Goal: Task Accomplishment & Management: Use online tool/utility

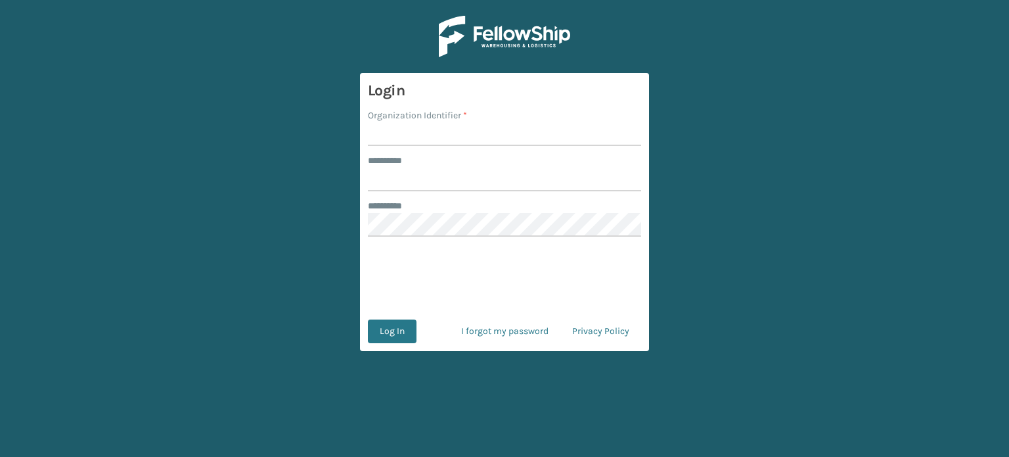
click at [528, 135] on input "Organization Identifier *" at bounding box center [504, 134] width 273 height 24
click at [523, 136] on input "Organization Identifier *" at bounding box center [504, 134] width 273 height 24
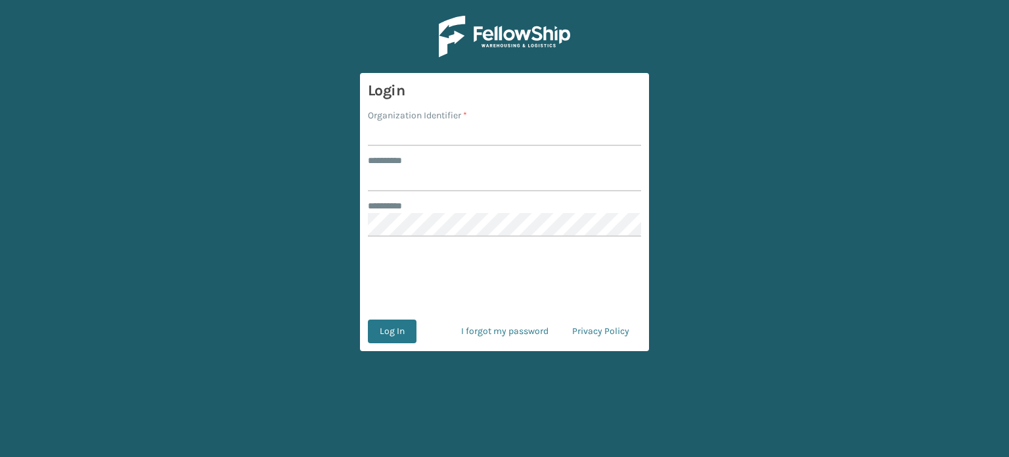
click at [523, 136] on input "Organization Identifier *" at bounding box center [504, 134] width 273 height 24
type input "haslet"
drag, startPoint x: 427, startPoint y: 170, endPoint x: 426, endPoint y: 163, distance: 7.3
click at [426, 163] on div "******** *" at bounding box center [504, 172] width 273 height 37
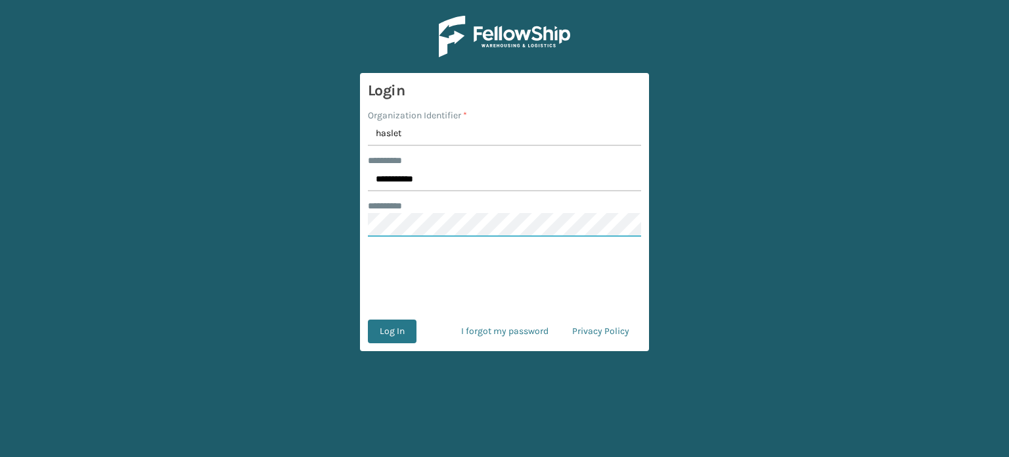
click at [368, 319] on button "Log In" at bounding box center [392, 331] width 49 height 24
click at [389, 331] on button "Log In" at bounding box center [392, 331] width 49 height 24
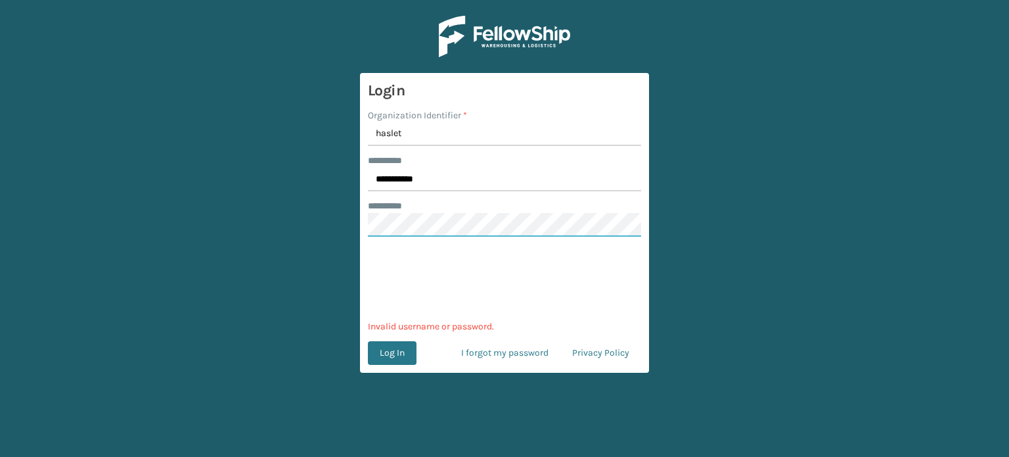
click at [250, 238] on main "**********" at bounding box center [504, 228] width 1009 height 457
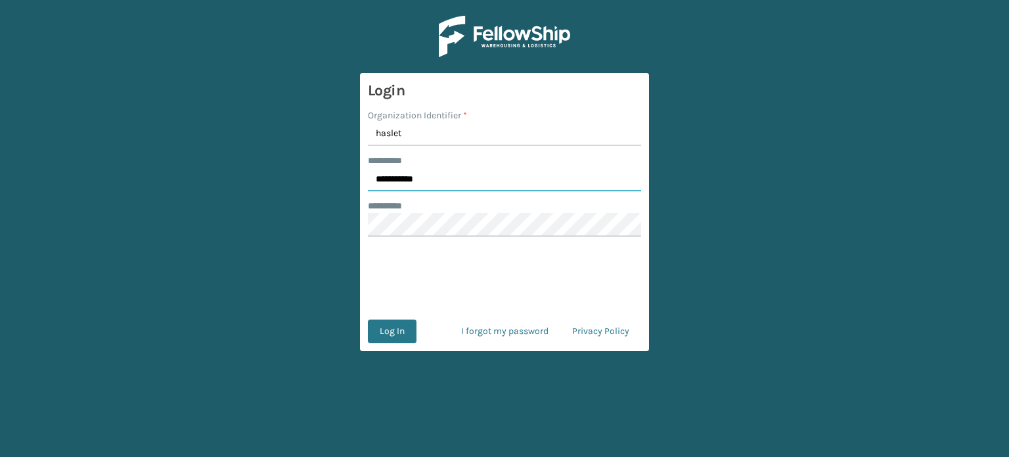
click at [442, 178] on input "**********" at bounding box center [504, 180] width 273 height 24
click at [368, 319] on button "Log In" at bounding box center [392, 331] width 49 height 24
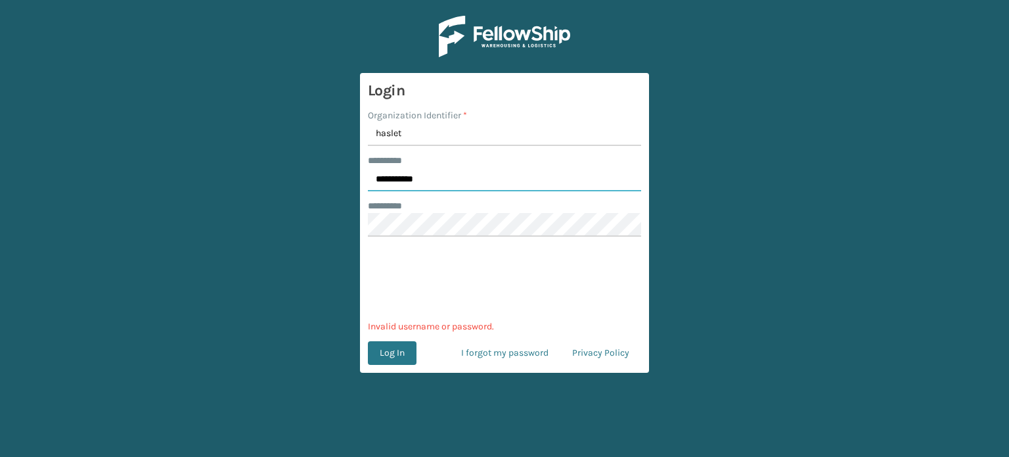
click at [442, 178] on input "**********" at bounding box center [504, 180] width 273 height 24
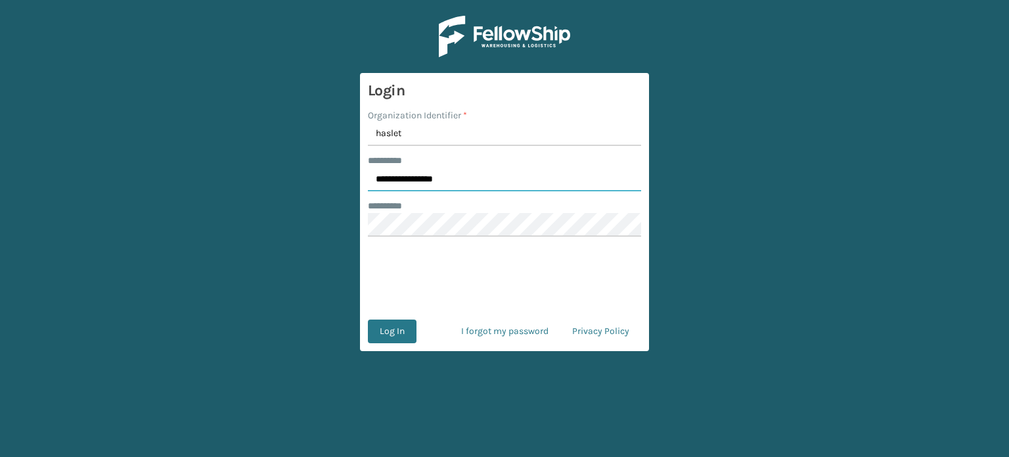
type input "**********"
click at [368, 319] on button "Log In" at bounding box center [392, 331] width 49 height 24
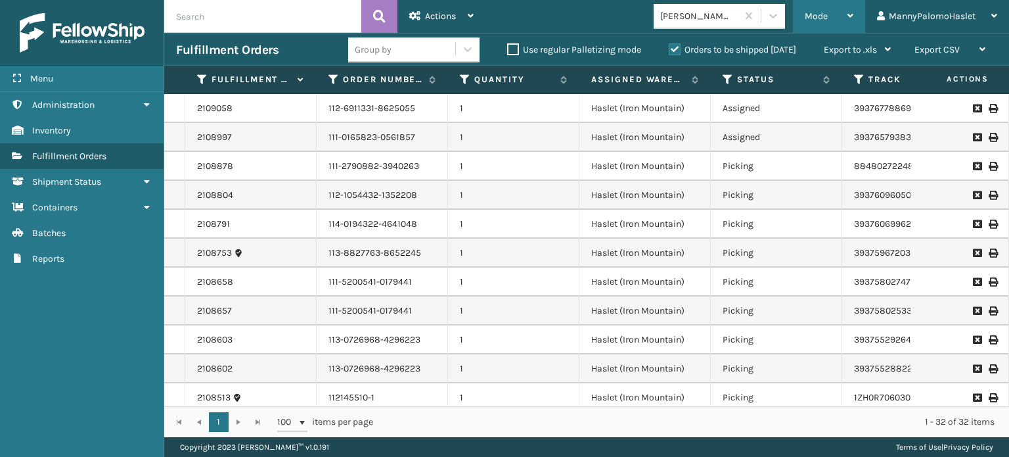
click at [829, 13] on div "Mode" at bounding box center [829, 16] width 49 height 33
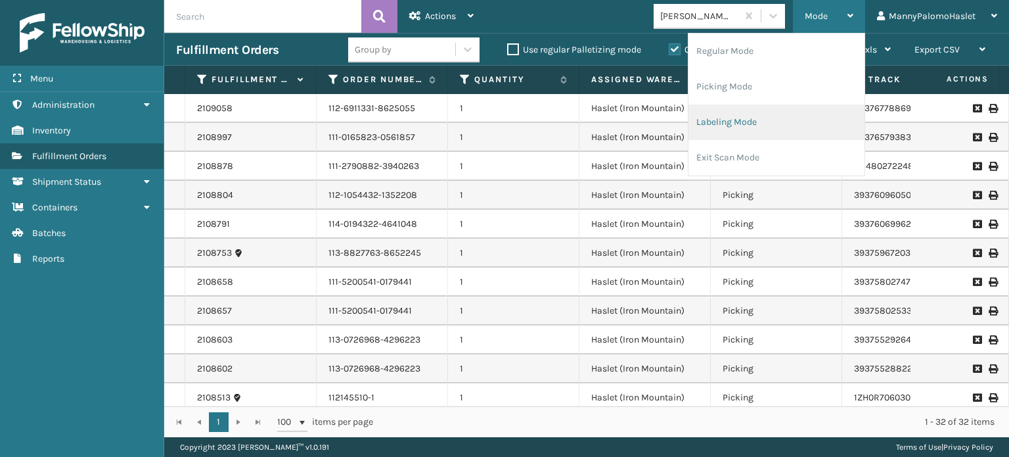
click at [766, 123] on li "Labeling Mode" at bounding box center [777, 121] width 176 height 35
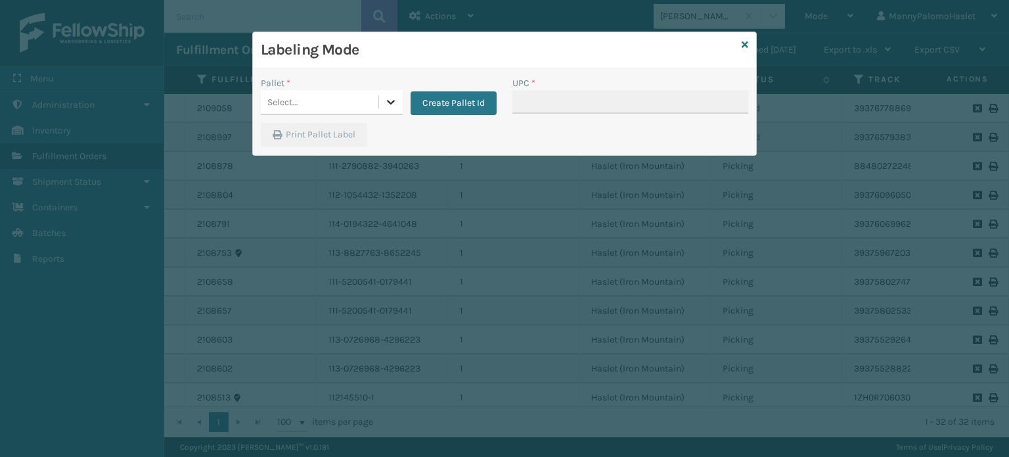
click at [394, 104] on icon at bounding box center [390, 101] width 13 height 13
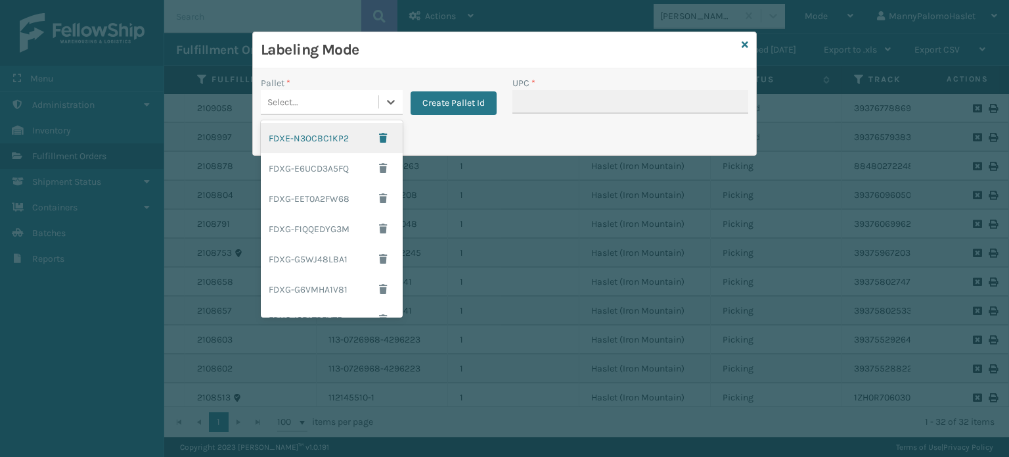
click at [343, 133] on div "FDXE-N3OCBC1KP2" at bounding box center [332, 138] width 142 height 30
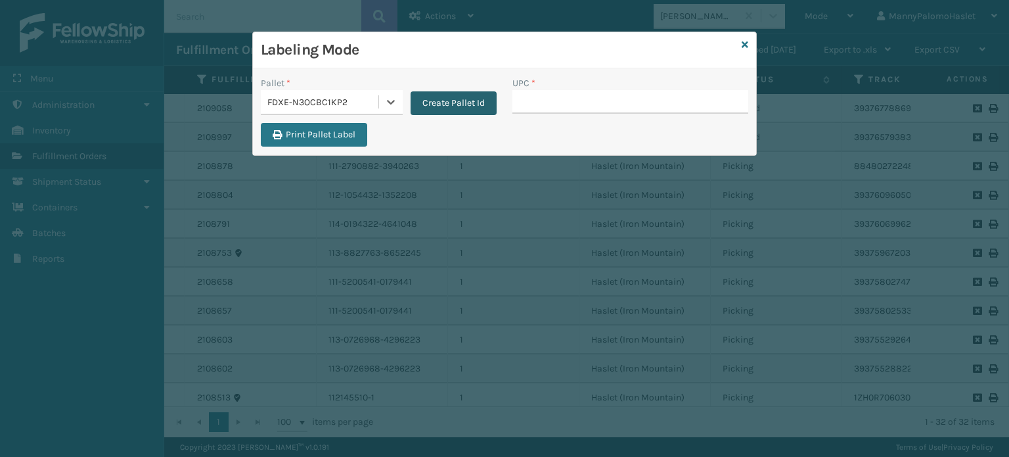
click at [462, 104] on button "Create Pallet Id" at bounding box center [454, 103] width 86 height 24
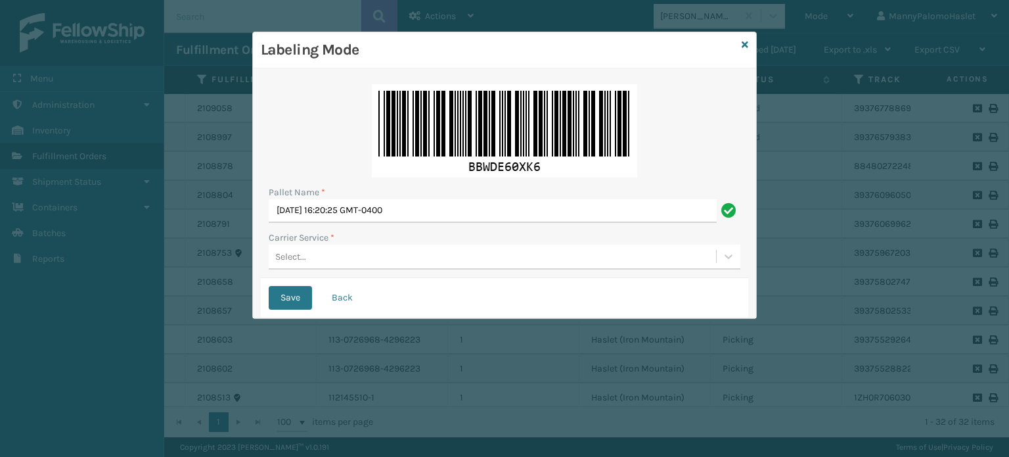
click at [404, 257] on div "Select..." at bounding box center [493, 257] width 448 height 22
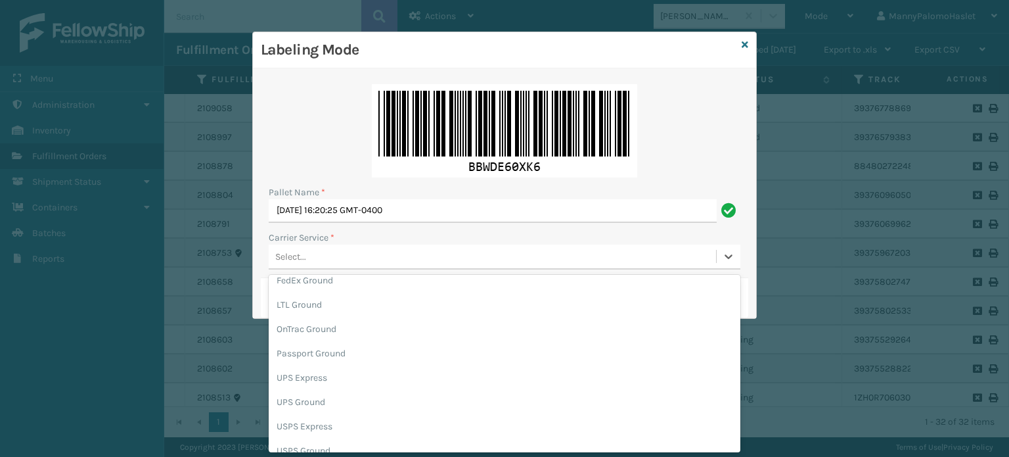
scroll to position [95, 0]
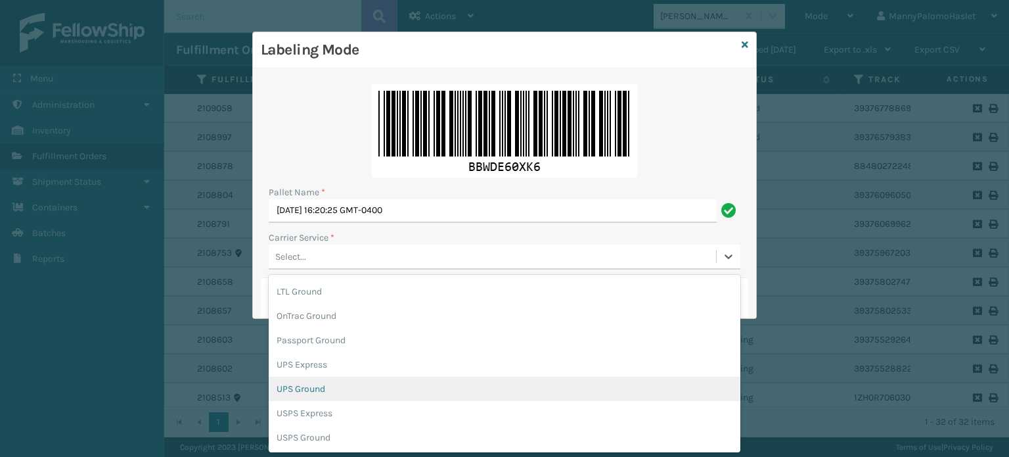
click at [701, 386] on div "UPS Ground" at bounding box center [505, 389] width 472 height 24
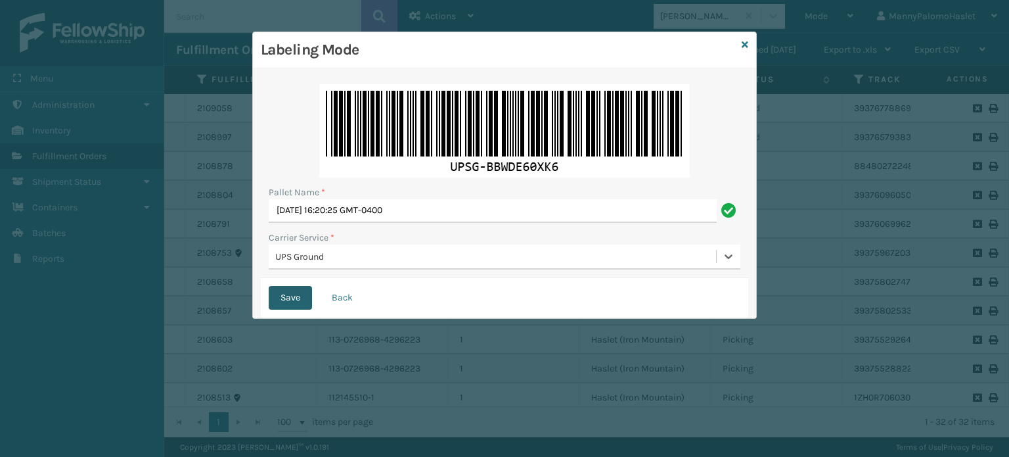
click at [280, 292] on button "Save" at bounding box center [290, 298] width 43 height 24
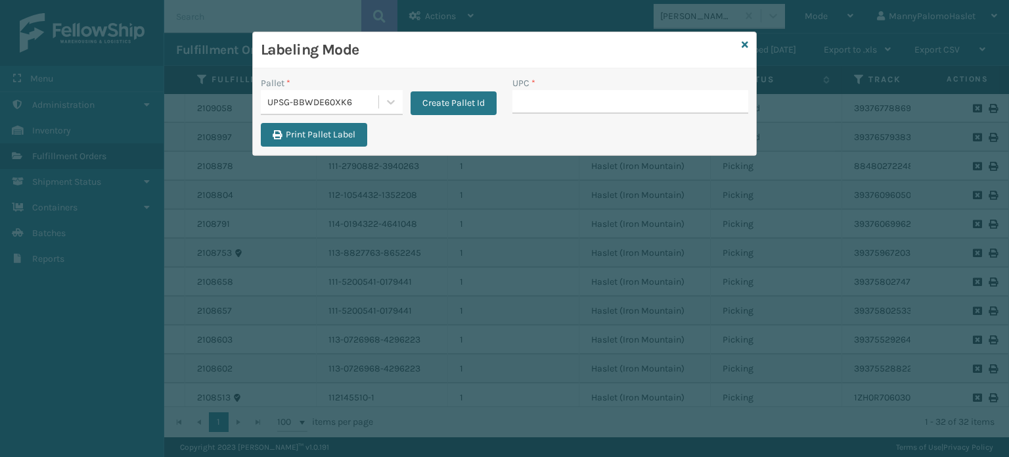
click at [750, 42] on div "Labeling Mode" at bounding box center [504, 50] width 503 height 36
click at [745, 43] on icon at bounding box center [745, 44] width 7 height 9
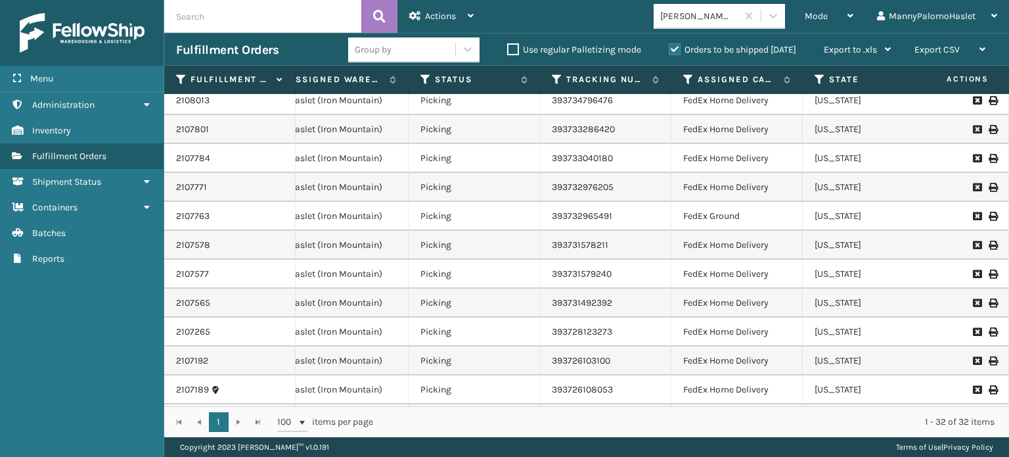
scroll to position [0, 302]
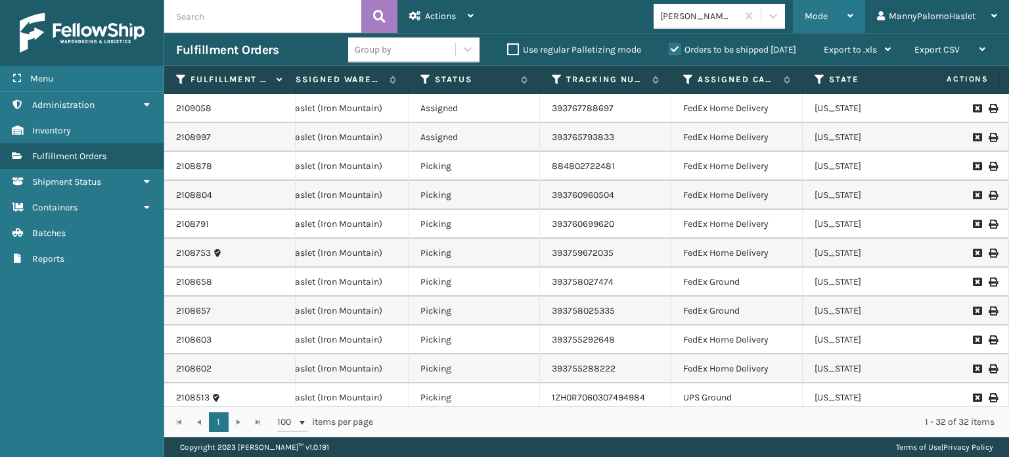
click at [819, 10] on div "Mode" at bounding box center [829, 16] width 49 height 33
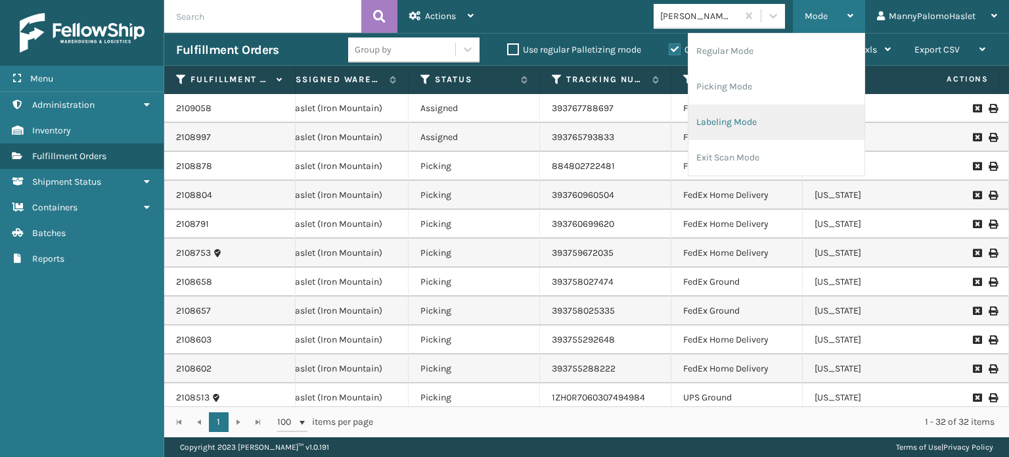
click at [773, 124] on li "Labeling Mode" at bounding box center [777, 121] width 176 height 35
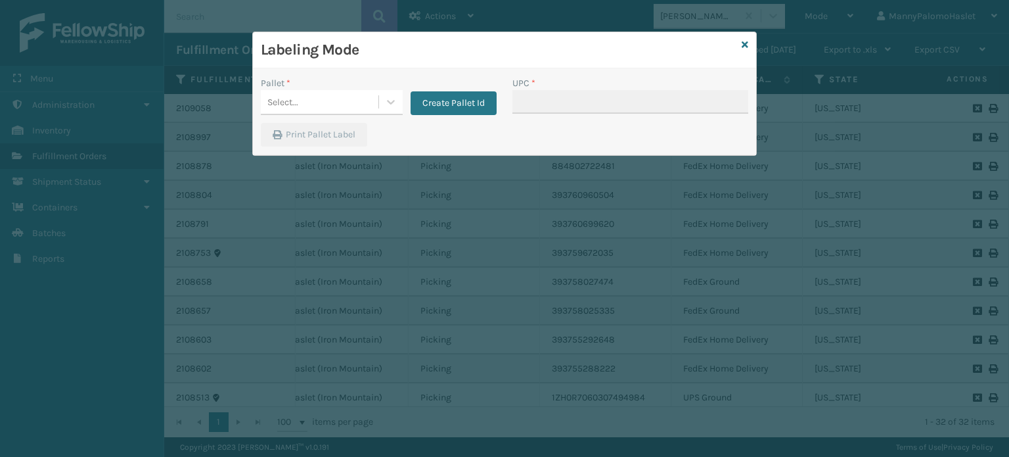
click at [752, 43] on div "Labeling Mode" at bounding box center [504, 50] width 503 height 36
click at [749, 45] on div "Labeling Mode" at bounding box center [504, 50] width 503 height 36
click at [747, 46] on icon at bounding box center [745, 44] width 7 height 9
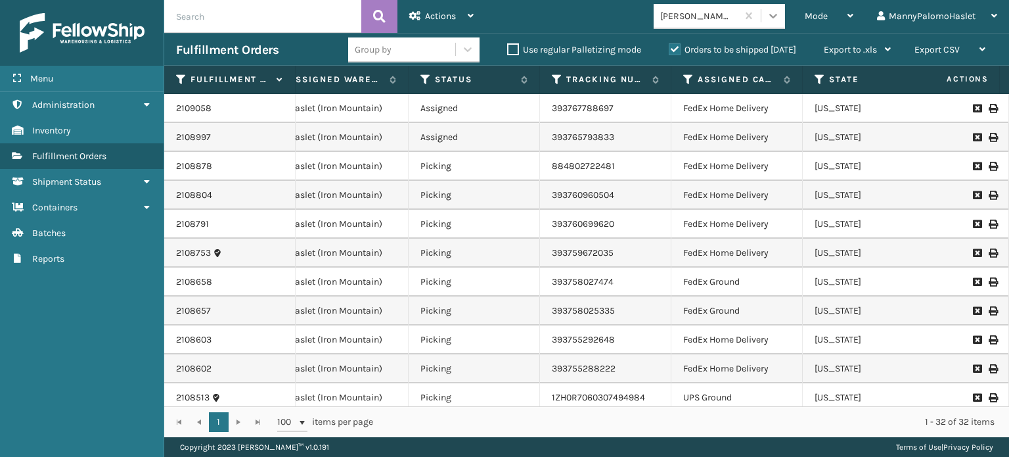
click at [776, 9] on div at bounding box center [774, 16] width 24 height 24
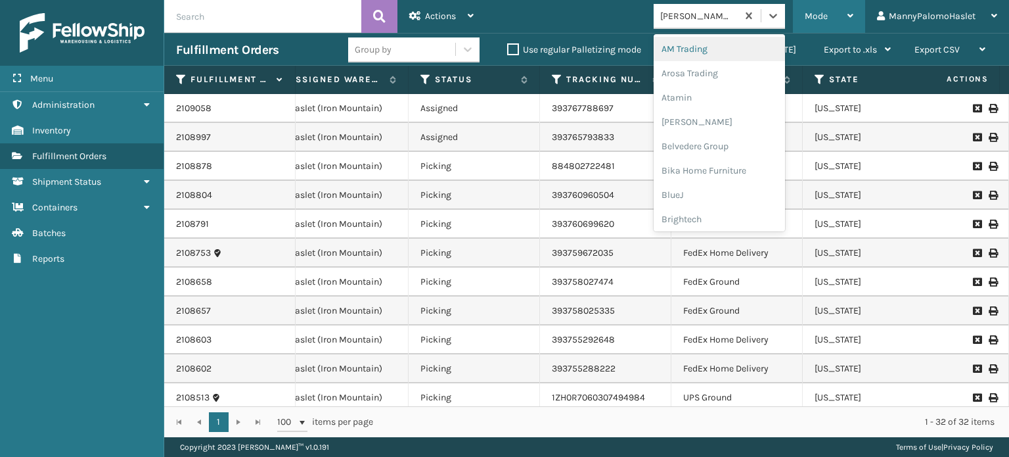
click at [831, 3] on div "Mode" at bounding box center [829, 16] width 49 height 33
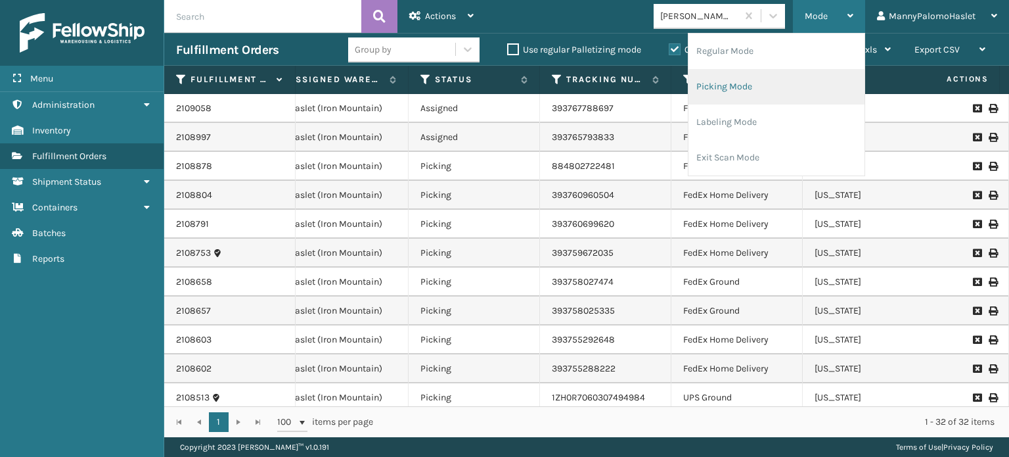
click at [771, 86] on li "Picking Mode" at bounding box center [777, 86] width 176 height 35
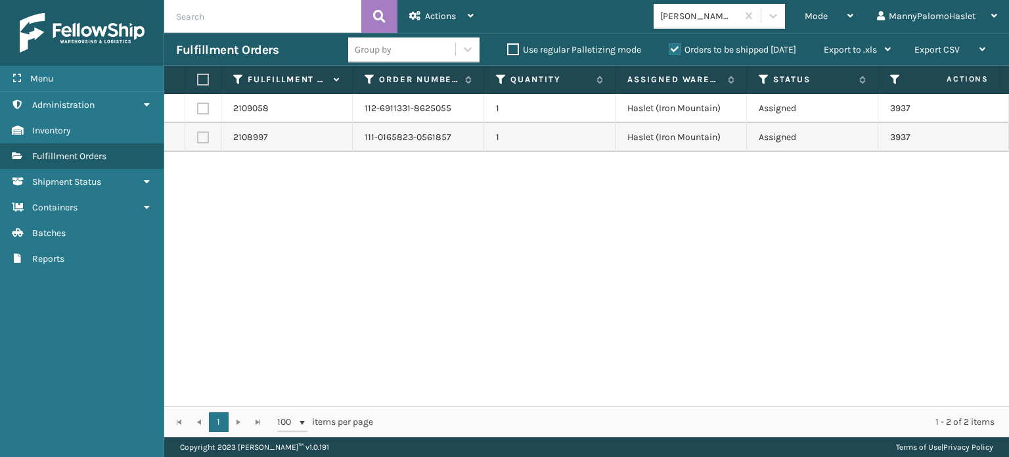
drag, startPoint x: 623, startPoint y: 394, endPoint x: 700, endPoint y: 402, distance: 77.4
click at [700, 402] on div "2109058 112-6911331-8625055 1 Haslet ([GEOGRAPHIC_DATA]) Assigned 393767788697 …" at bounding box center [586, 250] width 845 height 312
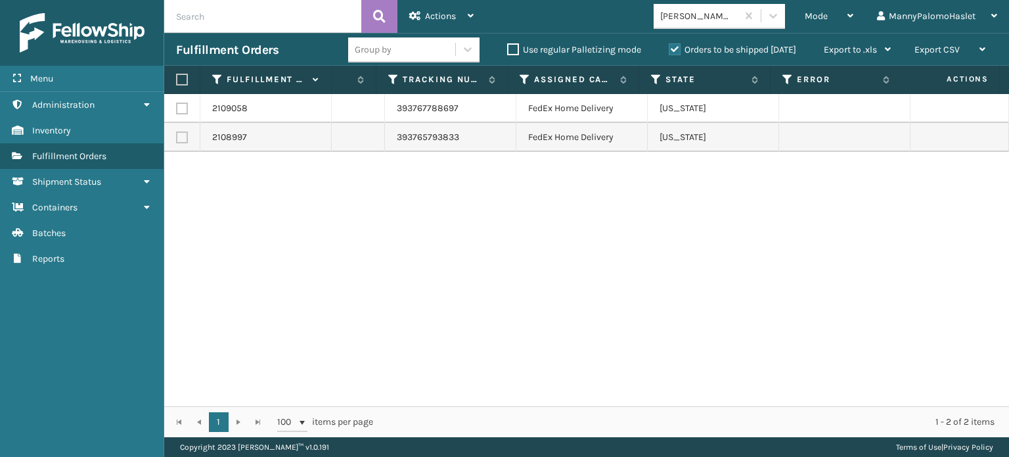
scroll to position [0, 0]
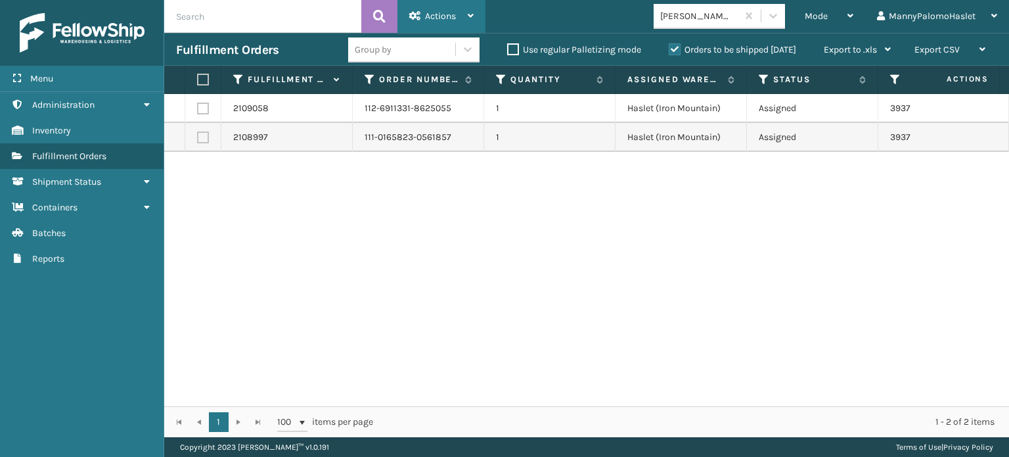
click at [476, 15] on div "Actions Settings Remove All Filters Export Labels Create Picking Batch" at bounding box center [442, 16] width 88 height 33
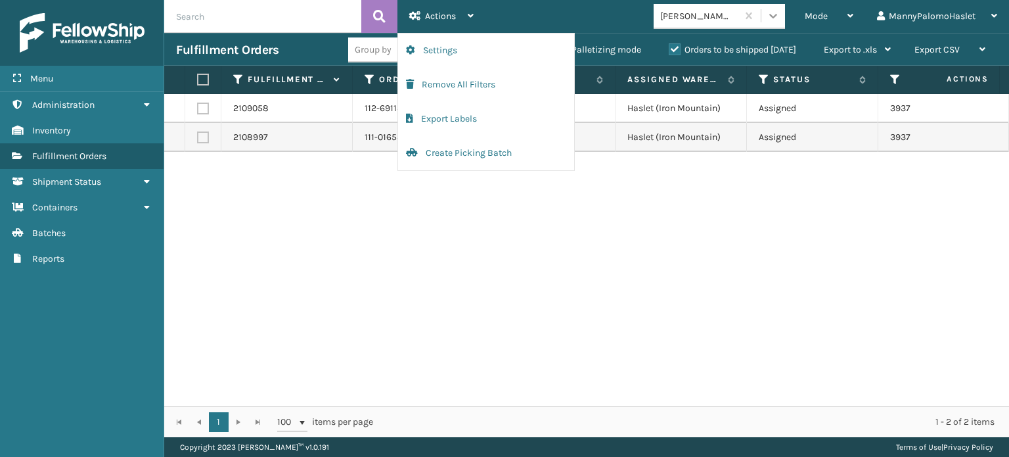
click at [782, 18] on div at bounding box center [774, 16] width 24 height 24
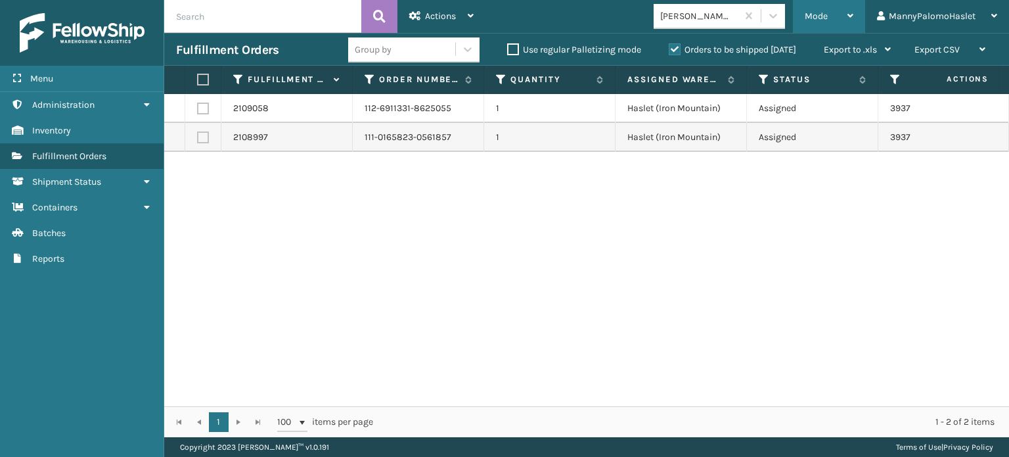
click at [819, 8] on div "Mode" at bounding box center [829, 16] width 49 height 33
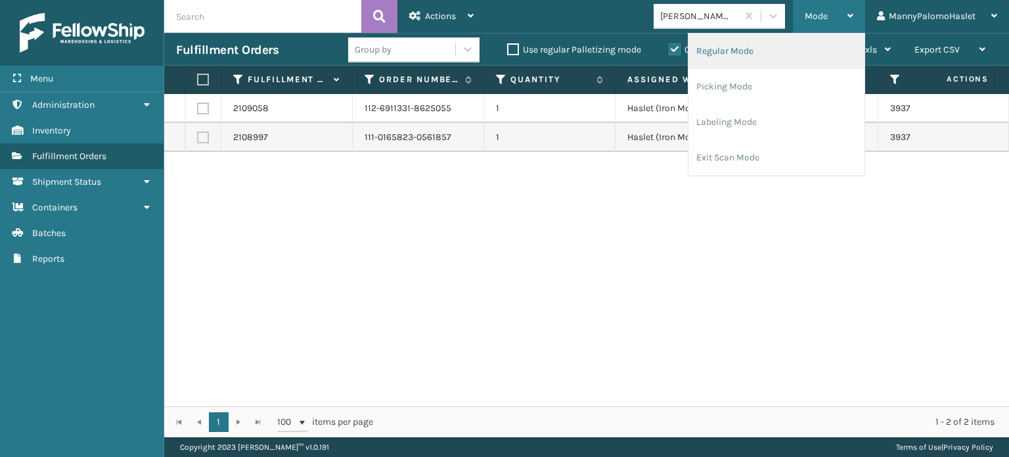
click at [764, 58] on li "Regular Mode" at bounding box center [777, 51] width 176 height 35
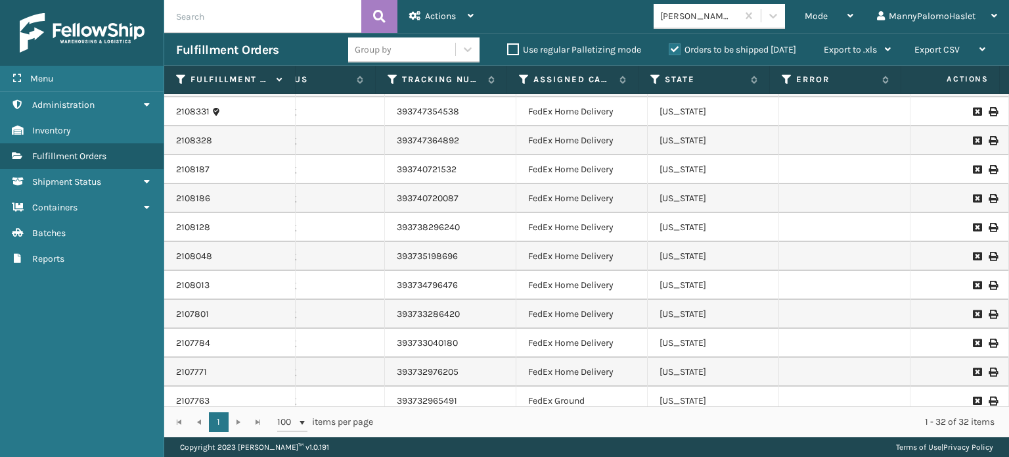
drag, startPoint x: 1009, startPoint y: 141, endPoint x: 1009, endPoint y: 263, distance: 121.6
click at [1009, 263] on div "2109058 112-6911331-8625055 1 Haslet ([GEOGRAPHIC_DATA]) Assigned 393767788697 …" at bounding box center [586, 250] width 845 height 312
click at [833, 260] on td at bounding box center [844, 256] width 131 height 29
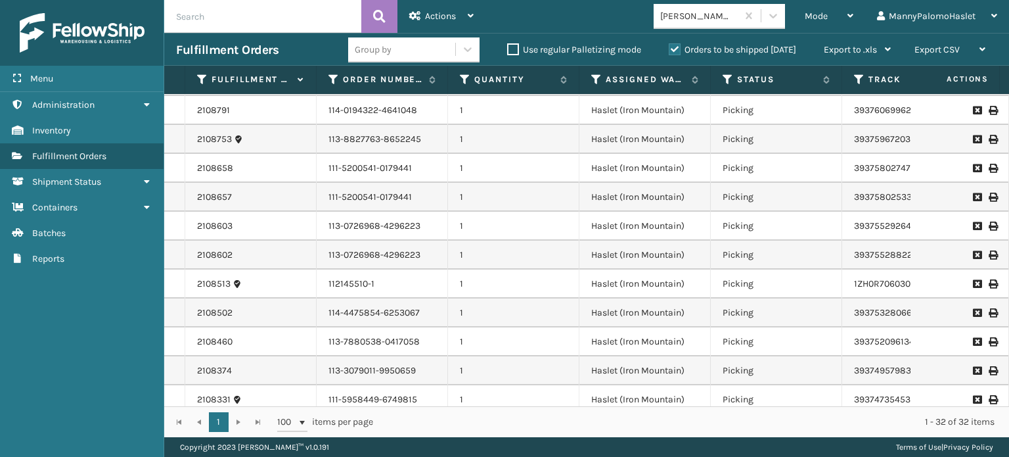
click at [762, 108] on td "Picking" at bounding box center [776, 110] width 131 height 29
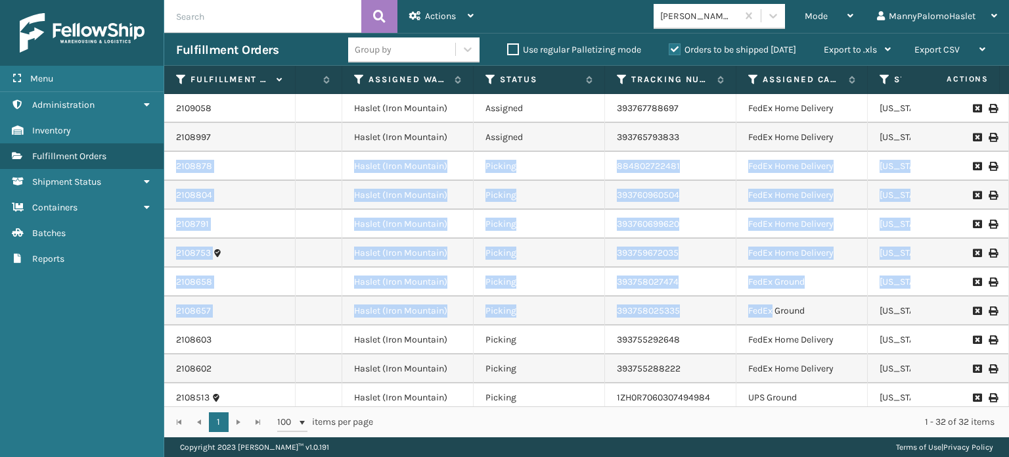
drag, startPoint x: 1009, startPoint y: 194, endPoint x: 1009, endPoint y: 134, distance: 59.8
click at [1009, 134] on div "2109058 112-6911331-8625055 1 Haslet ([GEOGRAPHIC_DATA]) Assigned 393767788697 …" at bounding box center [586, 250] width 845 height 312
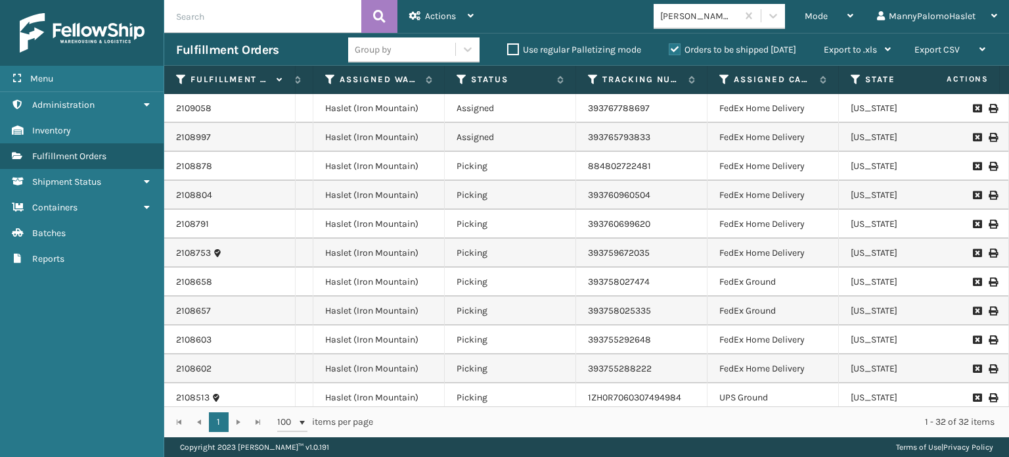
click at [768, 336] on td "FedEx Home Delivery" at bounding box center [773, 339] width 131 height 29
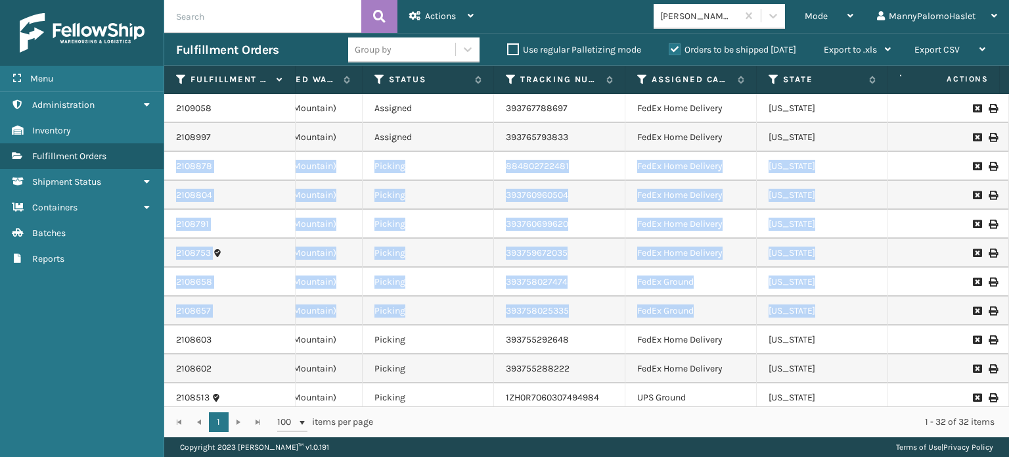
scroll to position [0, 451]
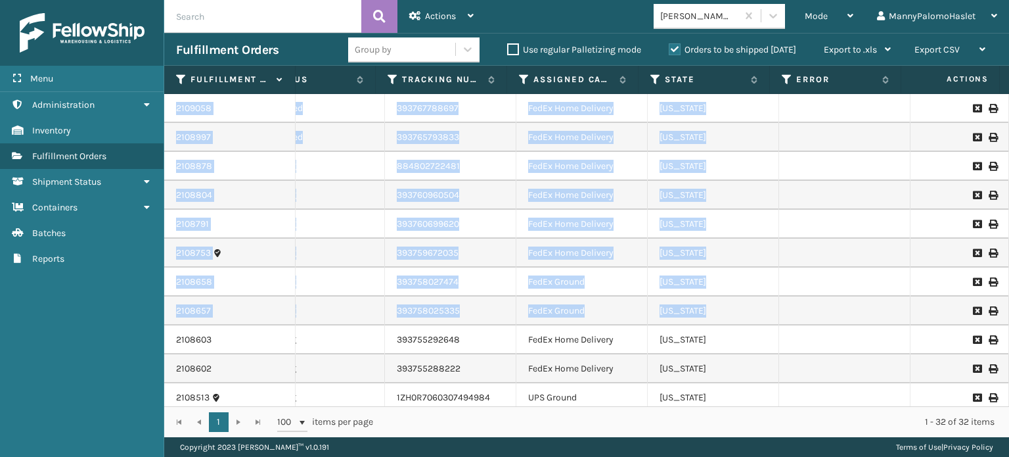
drag, startPoint x: 1009, startPoint y: 191, endPoint x: 1009, endPoint y: 123, distance: 67.7
click at [1009, 123] on div "2109058 112-6911331-8625055 1 Haslet ([GEOGRAPHIC_DATA]) Assigned 393767788697 …" at bounding box center [586, 250] width 845 height 312
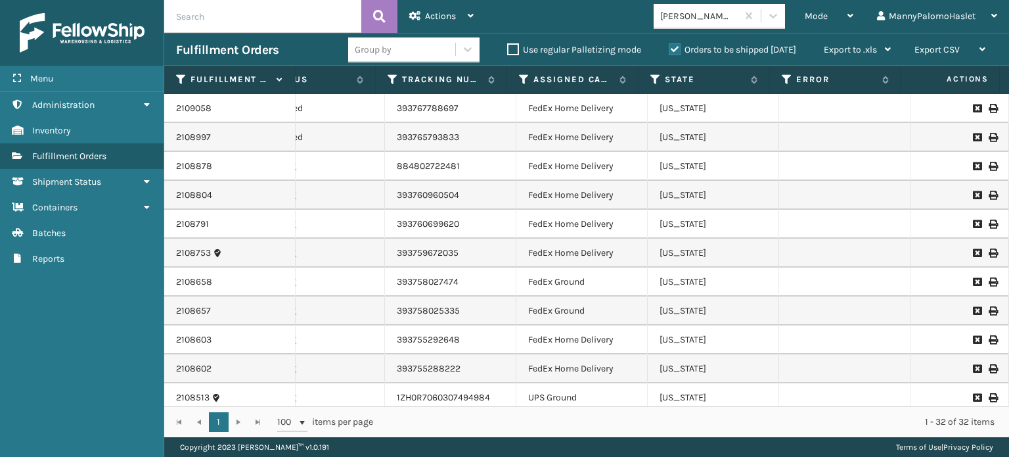
click at [618, 395] on td "UPS Ground" at bounding box center [582, 397] width 131 height 29
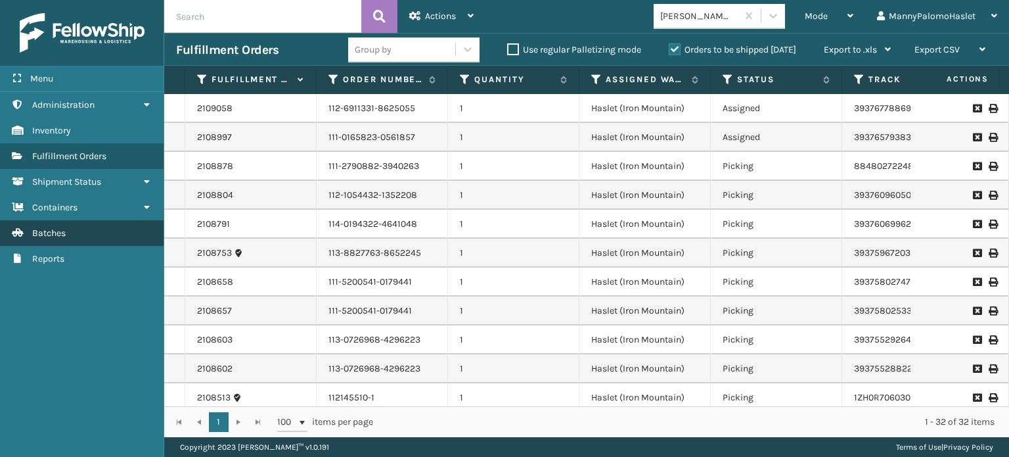
click at [138, 227] on link "Batches" at bounding box center [82, 233] width 164 height 26
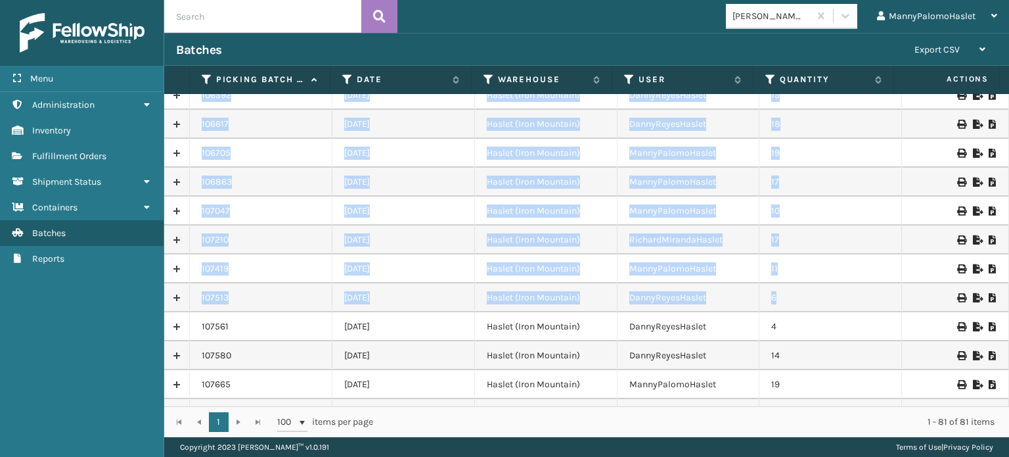
drag, startPoint x: 1009, startPoint y: 127, endPoint x: 996, endPoint y: 308, distance: 180.5
click at [996, 308] on div "102129 [DATE] Haslet (Iron Mountain) ErickBrewerHaslet 1 102301 [DATE] Haslet (…" at bounding box center [586, 250] width 845 height 312
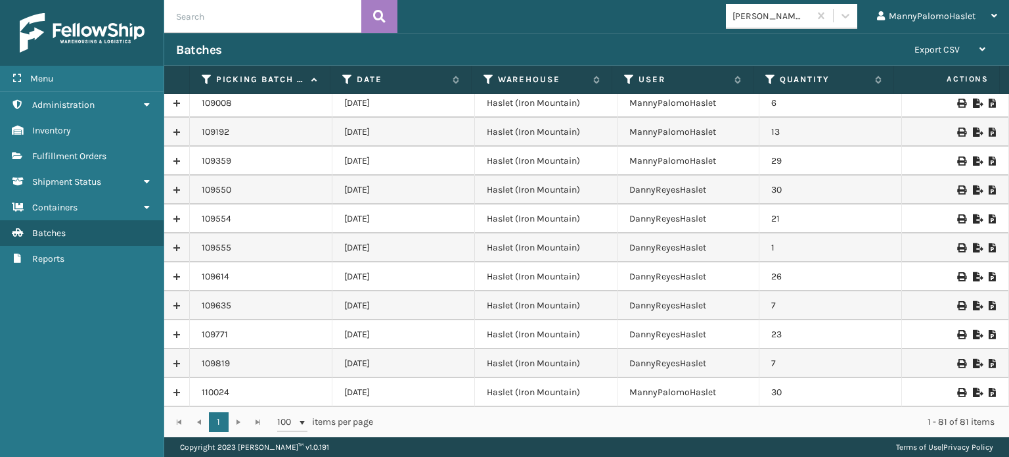
click at [876, 421] on div "1 - 81 of 81 items" at bounding box center [693, 421] width 603 height 13
click at [170, 396] on link at bounding box center [176, 392] width 25 height 21
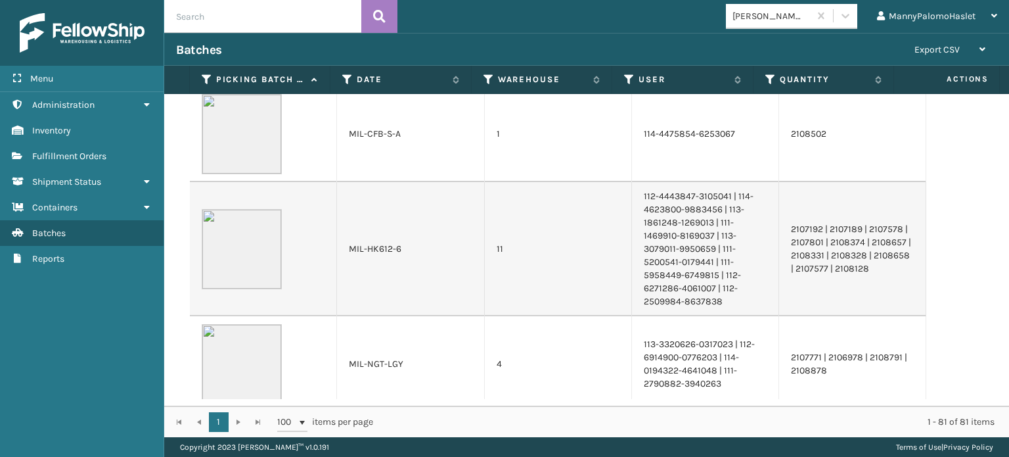
scroll to position [300, 0]
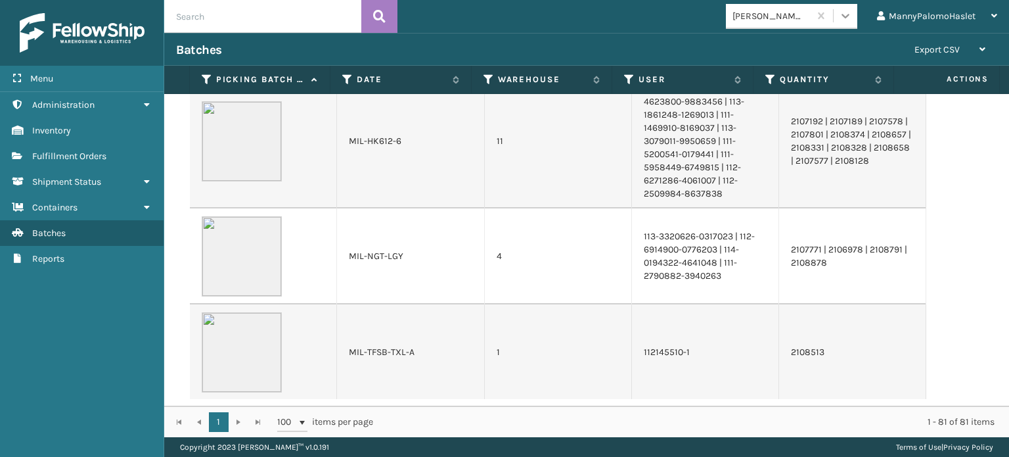
click at [845, 10] on icon at bounding box center [845, 15] width 13 height 13
click at [79, 237] on link "Batches" at bounding box center [82, 233] width 164 height 26
click at [134, 162] on link "Fulfillment Orders" at bounding box center [82, 156] width 164 height 26
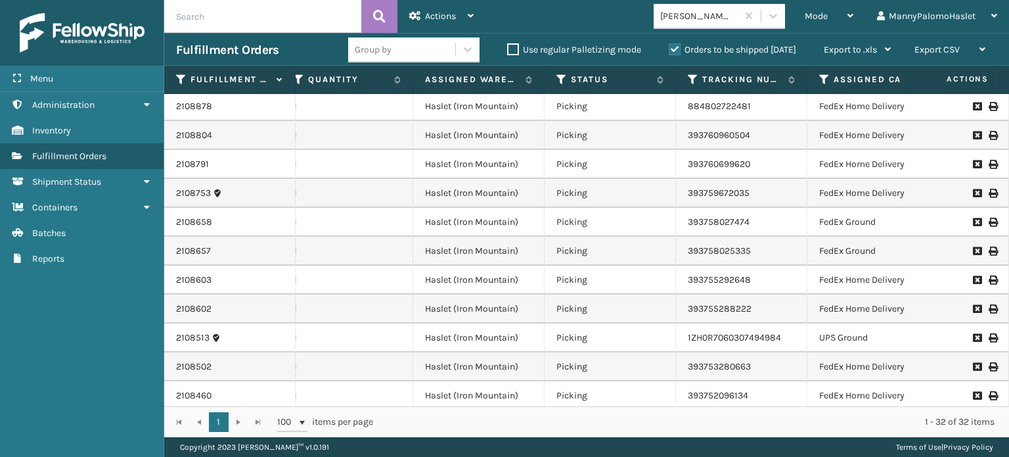
scroll to position [131, 166]
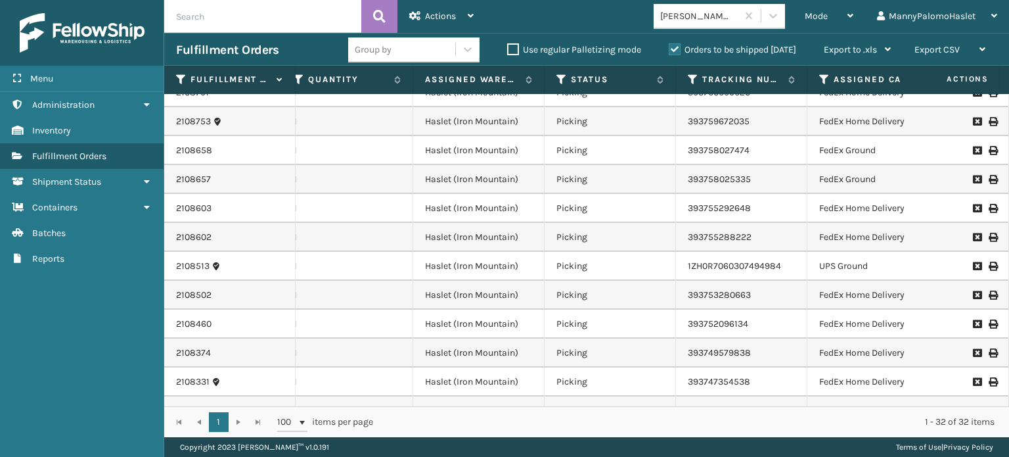
click at [989, 264] on icon at bounding box center [993, 266] width 8 height 9
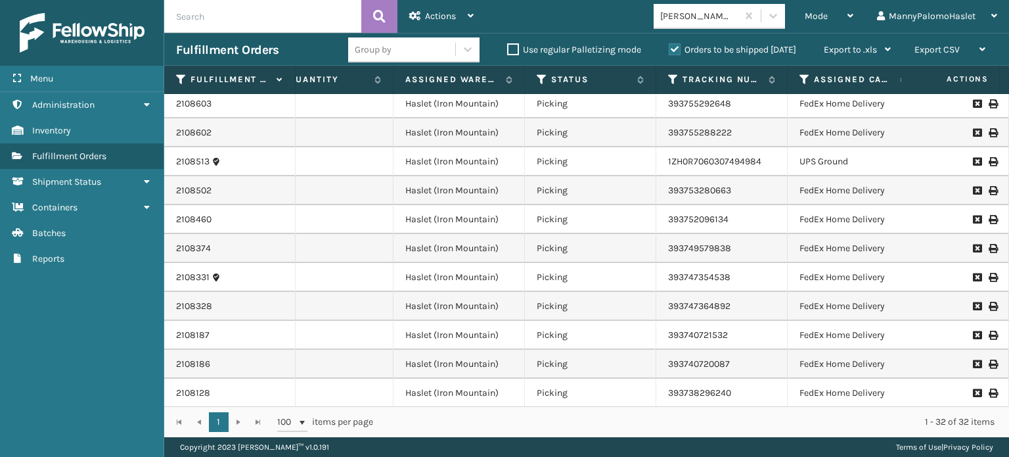
scroll to position [0, 100]
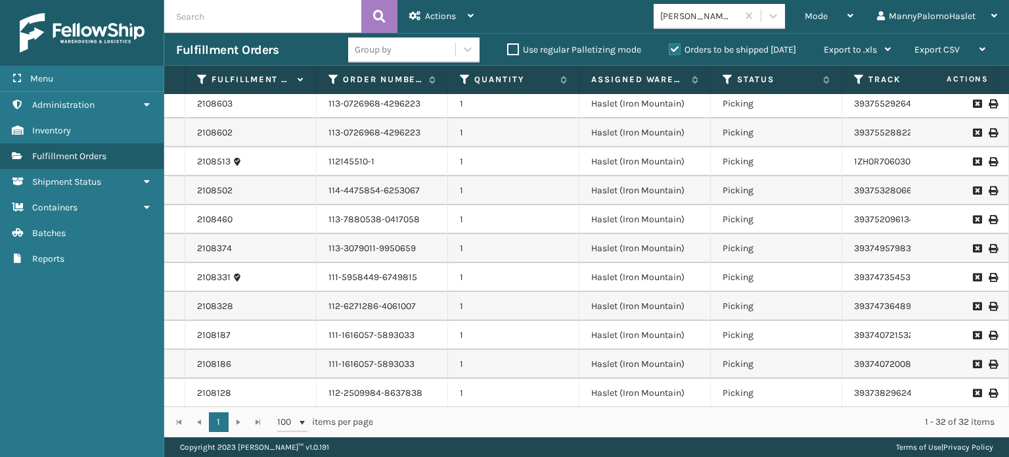
click at [367, 165] on td "112145510-1" at bounding box center [382, 161] width 131 height 29
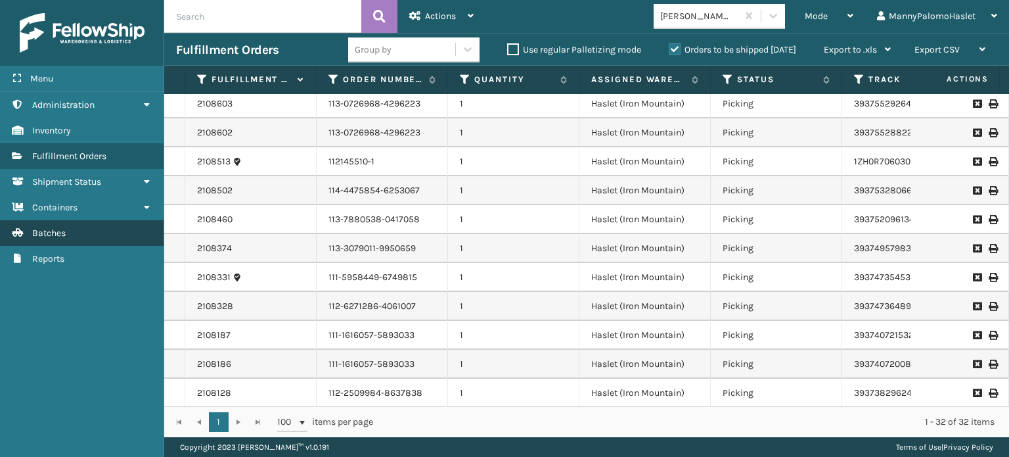
click at [79, 231] on link "Batches" at bounding box center [82, 233] width 164 height 26
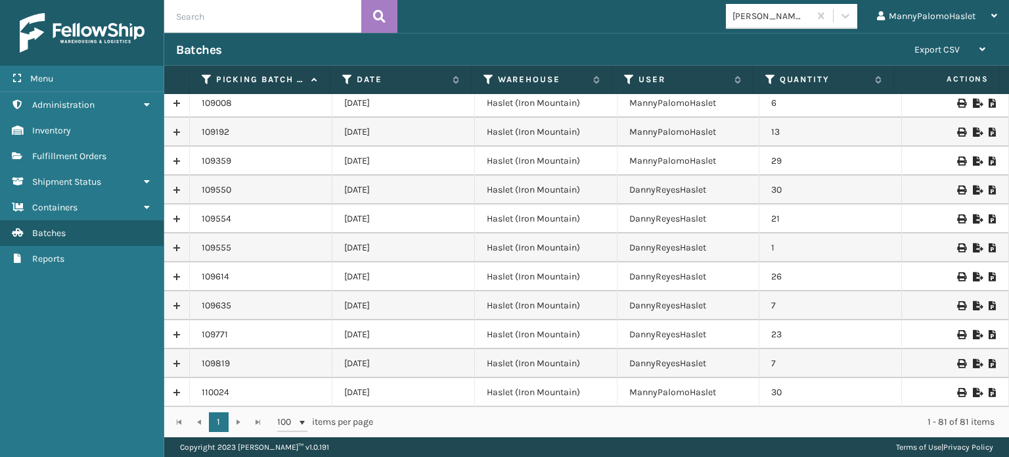
click at [213, 397] on td "110024" at bounding box center [261, 392] width 143 height 29
click at [175, 390] on link at bounding box center [176, 392] width 25 height 21
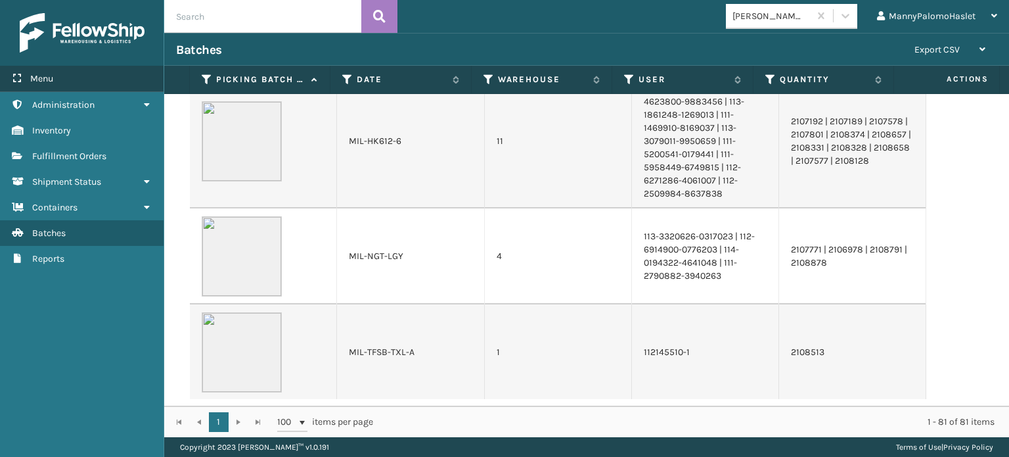
click at [85, 86] on div "Menu" at bounding box center [82, 79] width 164 height 26
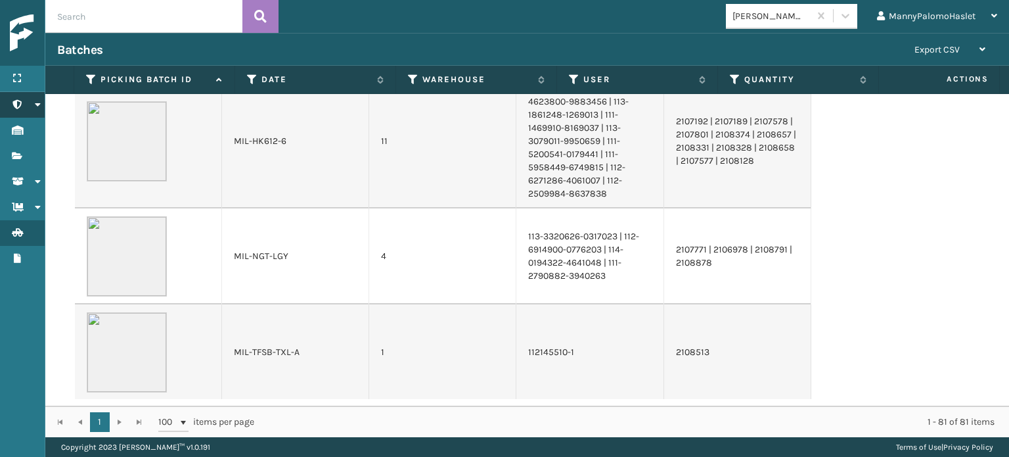
click at [34, 104] on icon at bounding box center [37, 104] width 11 height 9
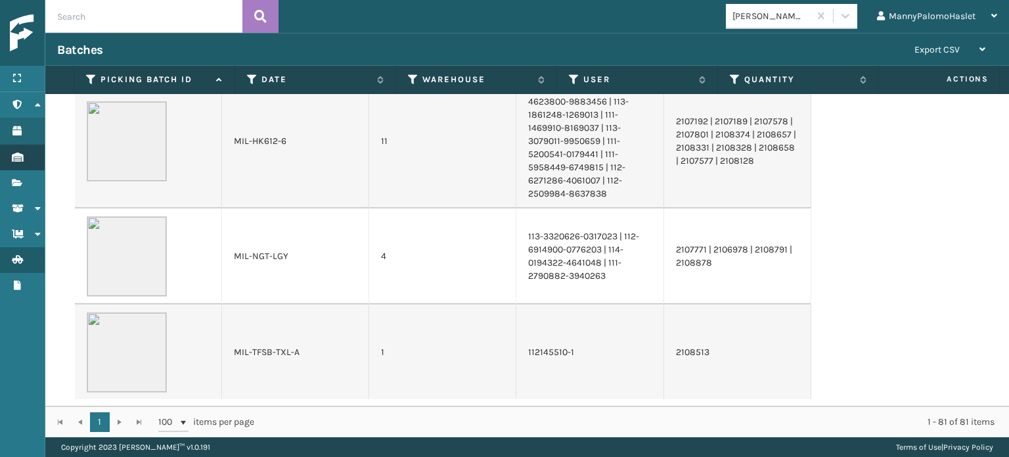
click at [30, 161] on link "Inventory" at bounding box center [22, 158] width 45 height 26
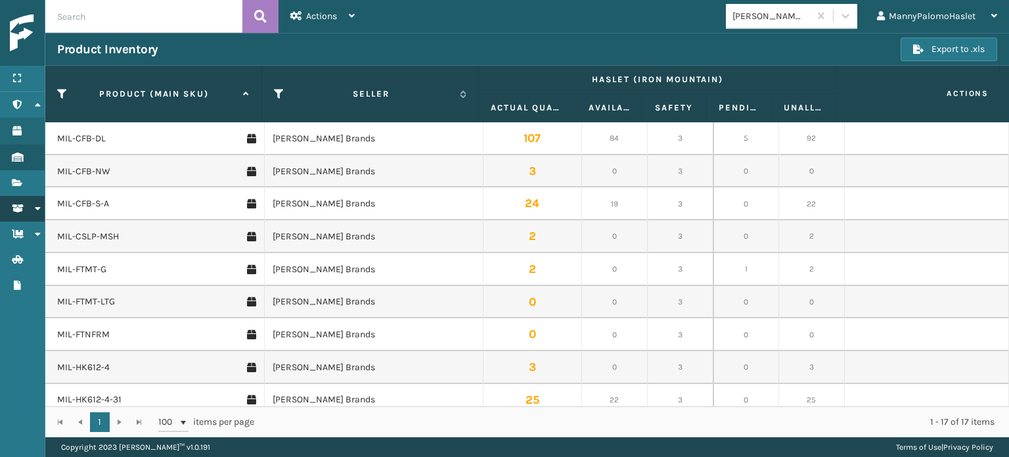
click at [22, 213] on link "Shipment Status Shipment Status" at bounding box center [22, 209] width 45 height 26
click at [34, 264] on icon at bounding box center [37, 260] width 11 height 9
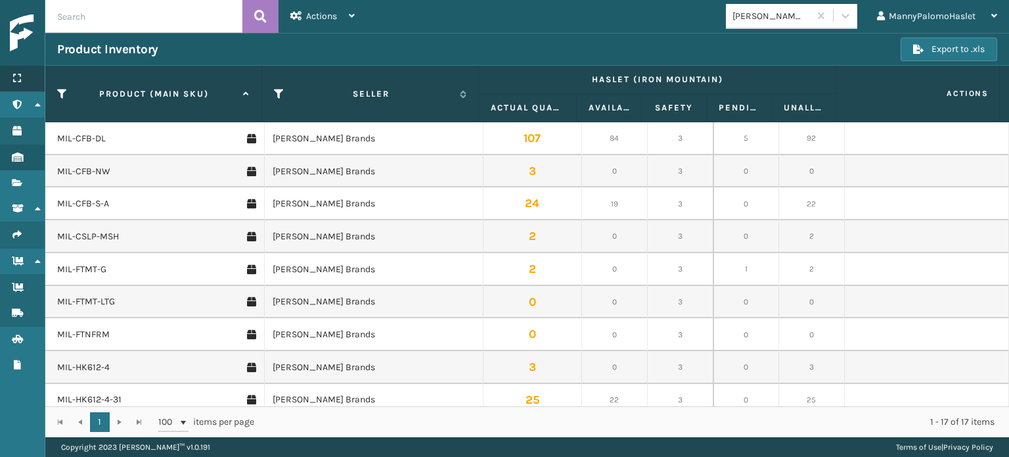
click at [24, 73] on div "Menu" at bounding box center [22, 79] width 45 height 26
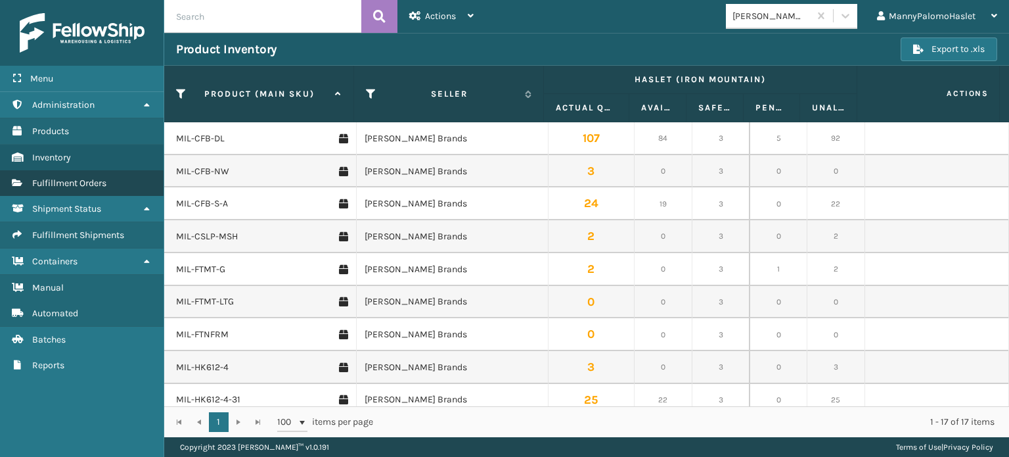
click at [120, 187] on link "Administration Fulfillment Orders" at bounding box center [82, 183] width 164 height 26
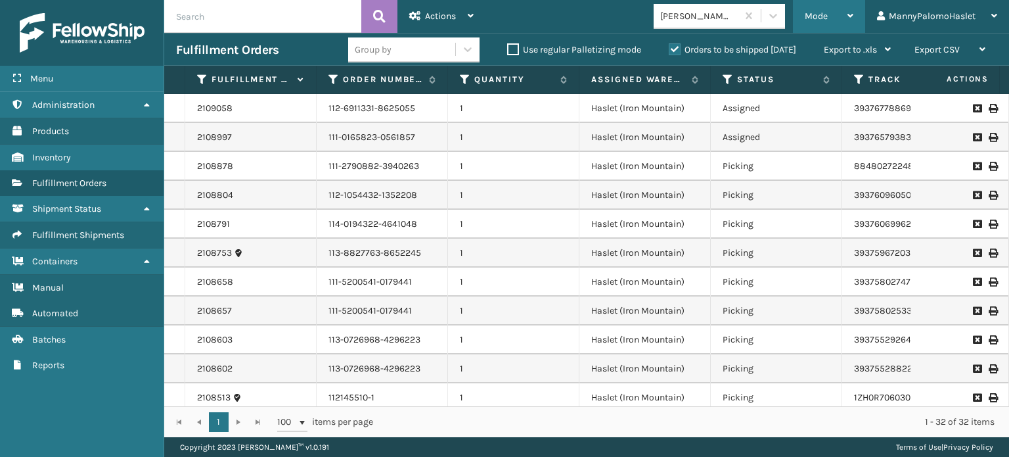
click at [838, 1] on div "Mode" at bounding box center [829, 16] width 49 height 33
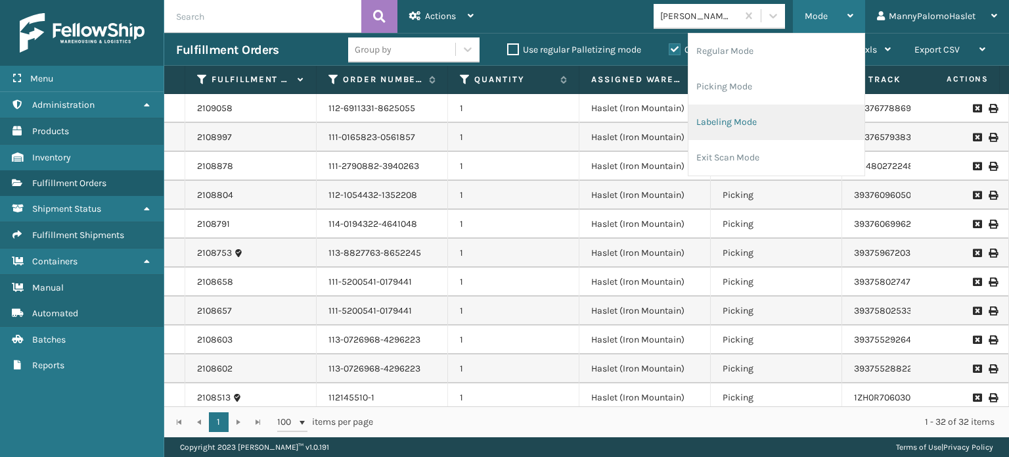
click at [800, 116] on li "Labeling Mode" at bounding box center [777, 121] width 176 height 35
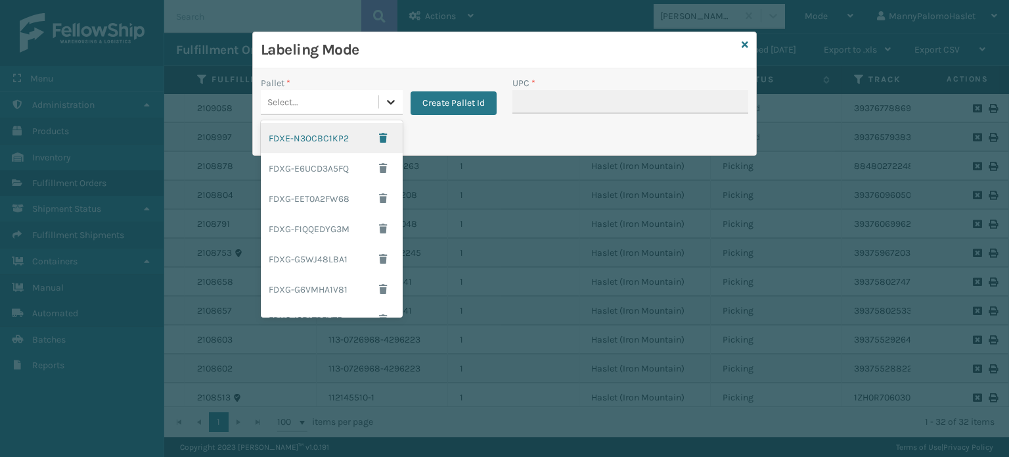
click at [392, 100] on icon at bounding box center [390, 101] width 13 height 13
click at [339, 99] on div "Select..." at bounding box center [320, 102] width 118 height 22
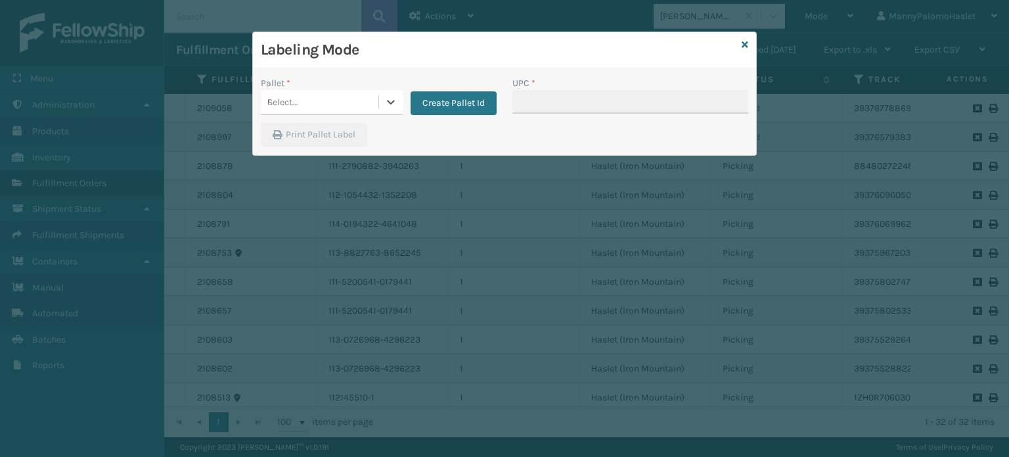
type input "UPSG-BBWDE60XK6"
click at [331, 137] on div "UPSG-BBWDE60XK6" at bounding box center [332, 138] width 142 height 30
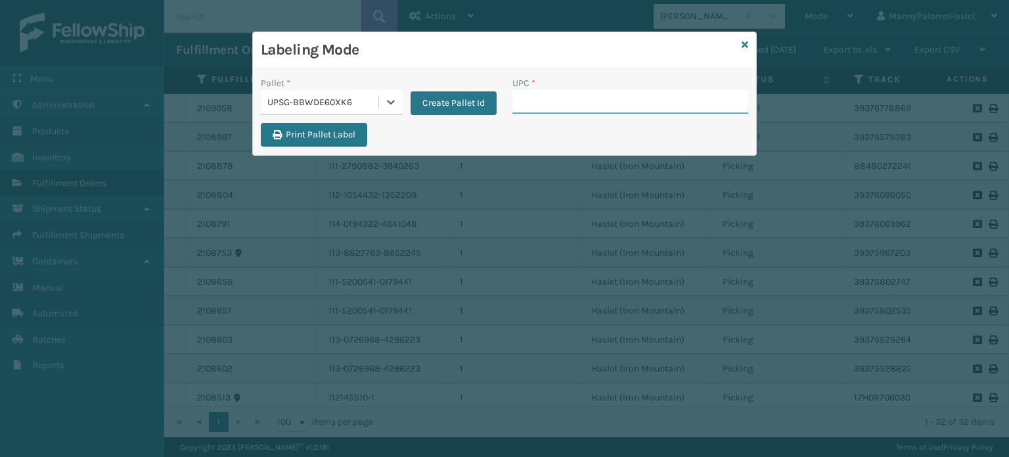
click at [545, 107] on input "UPC *" at bounding box center [631, 102] width 236 height 24
type input "8048794"
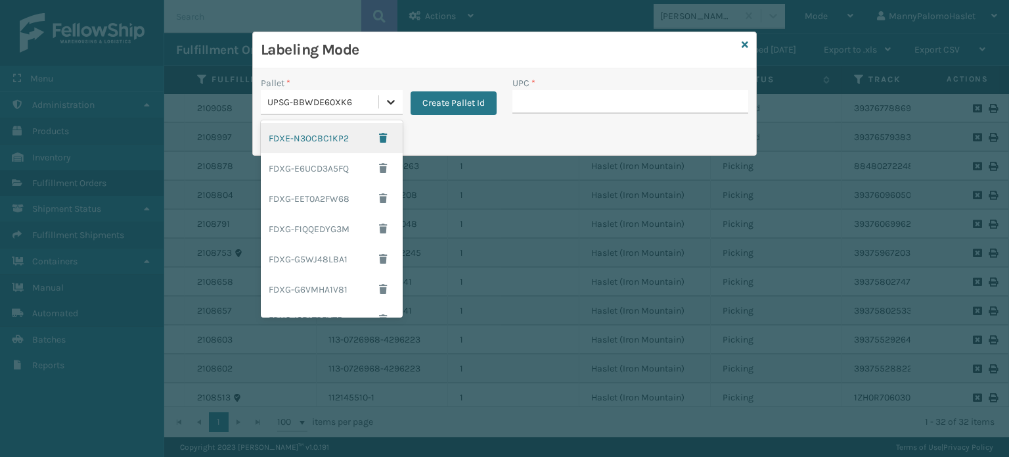
click at [391, 99] on icon at bounding box center [390, 101] width 13 height 13
click at [332, 170] on div "FDXG-E6UCD3A5FQ" at bounding box center [332, 168] width 142 height 30
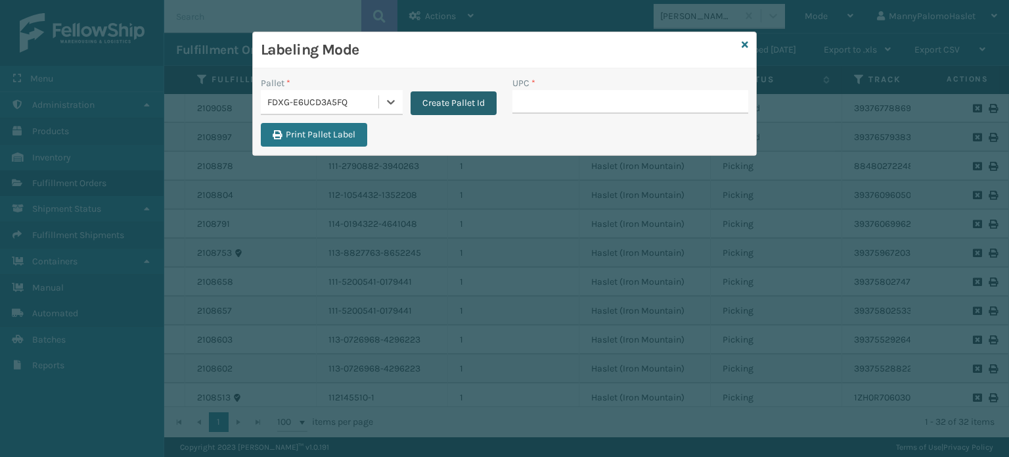
click at [465, 104] on button "Create Pallet Id" at bounding box center [454, 103] width 86 height 24
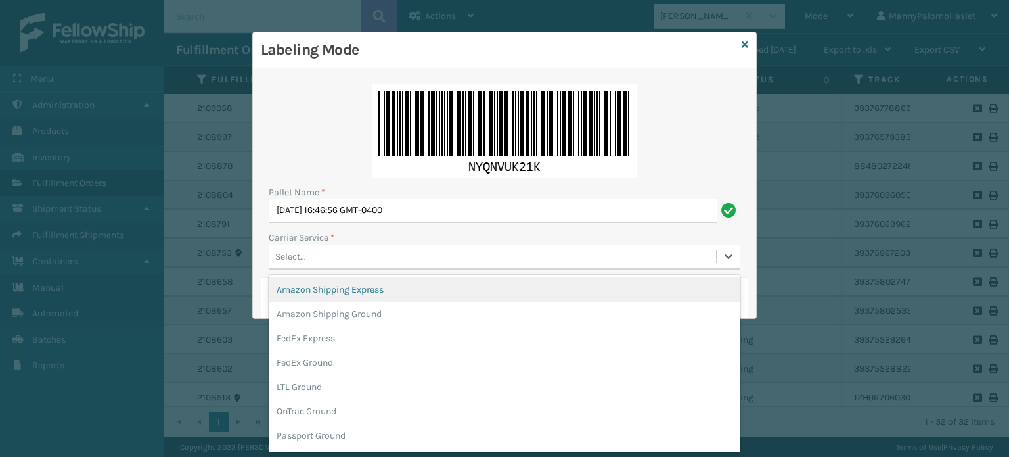
click at [359, 258] on div "Select..." at bounding box center [493, 257] width 448 height 22
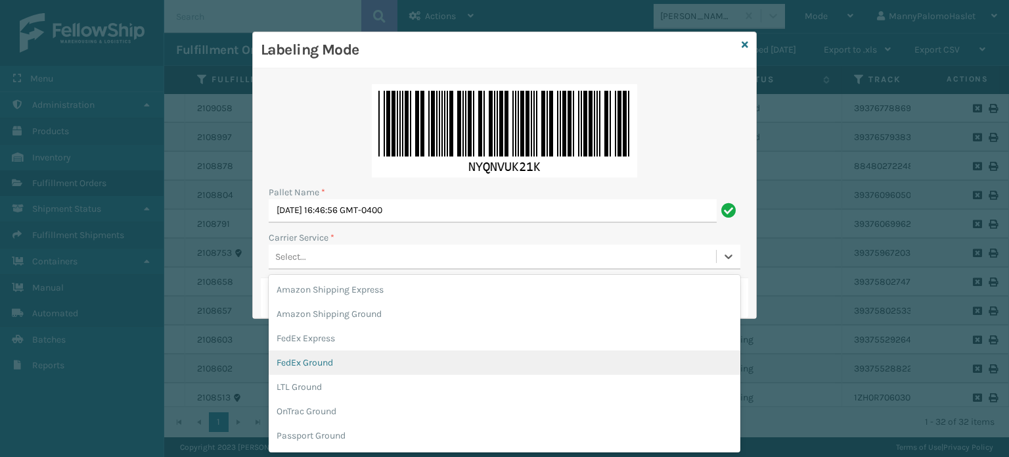
click at [384, 364] on div "FedEx Ground" at bounding box center [505, 362] width 472 height 24
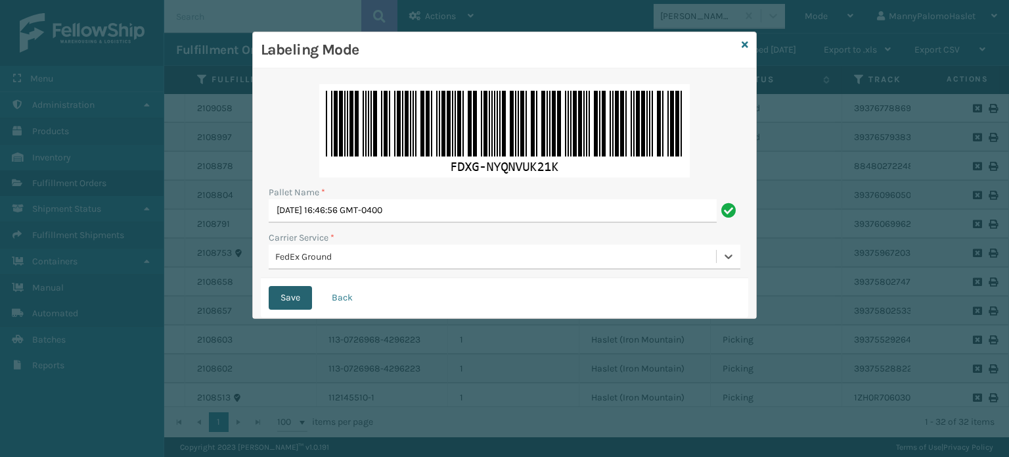
click at [297, 300] on button "Save" at bounding box center [290, 298] width 43 height 24
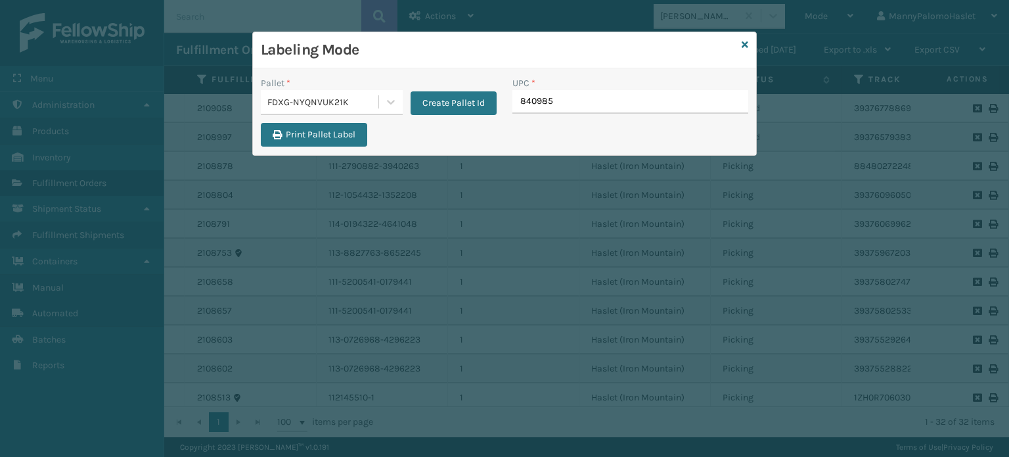
type input "8409851"
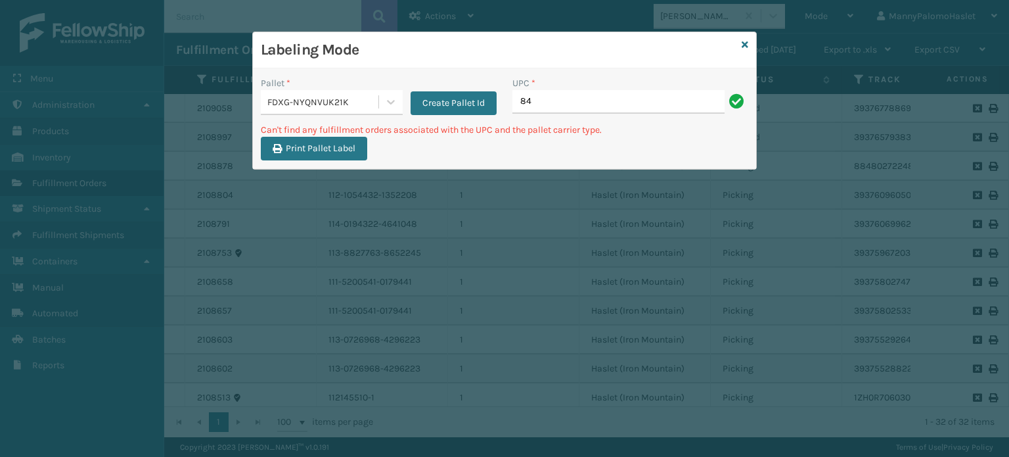
type input "8"
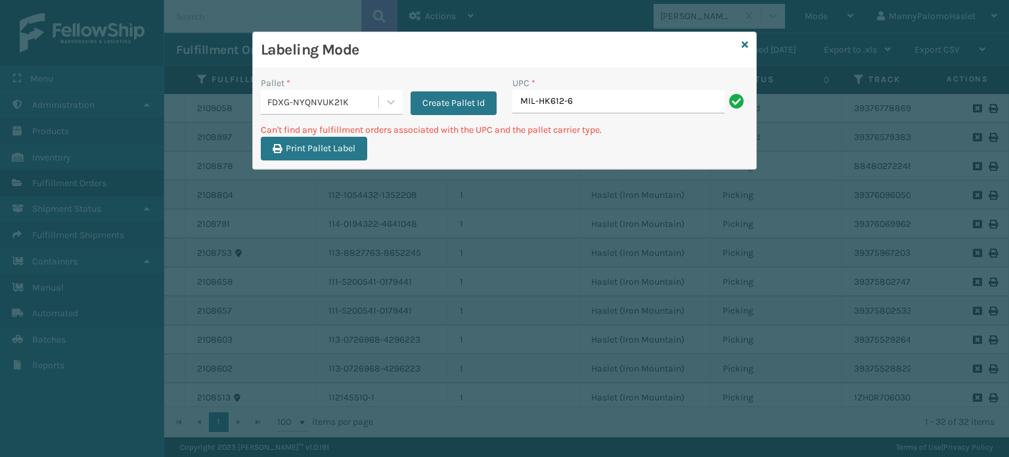
click at [542, 104] on input "MIL-HK612-6" at bounding box center [619, 102] width 212 height 24
type input "MIL-HK612-6"
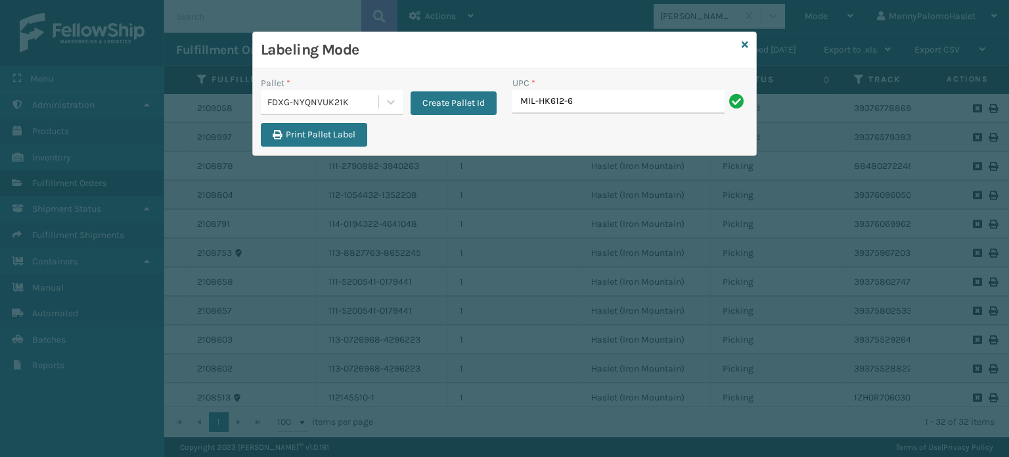
type input "MIL-HK612-6"
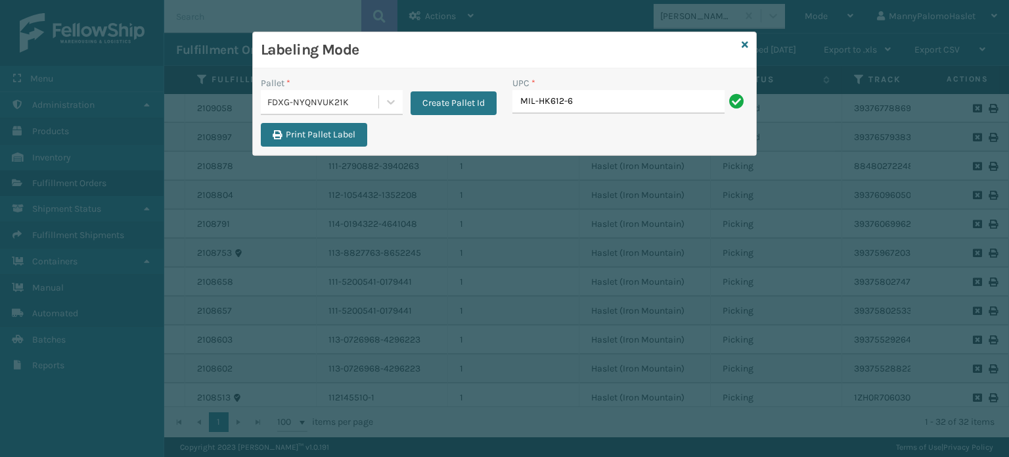
type input "MIL-HK612-6"
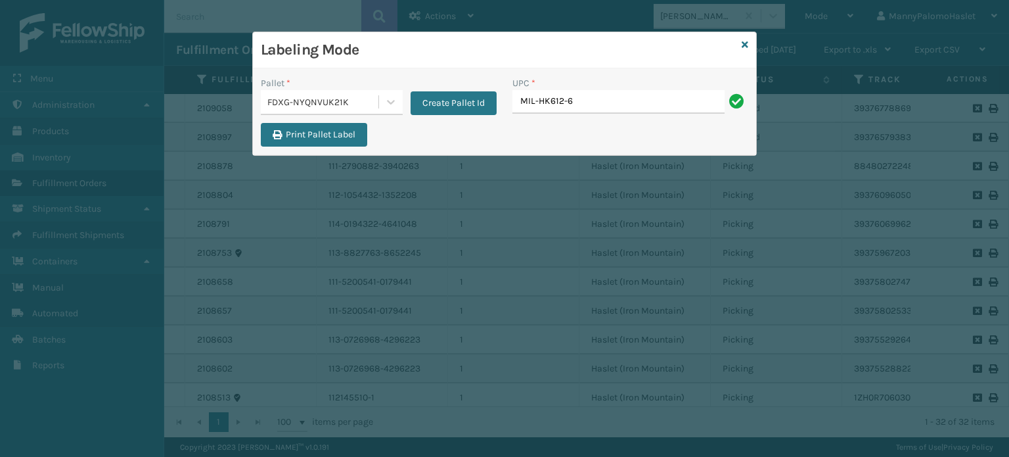
type input "MIL-HK612-6"
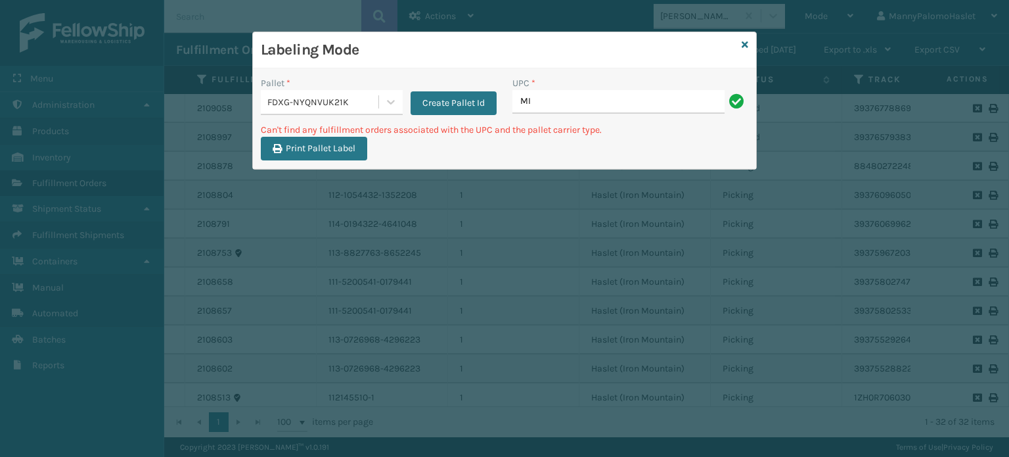
type input "M"
type input "1"
type input "MIL-CFB-S"
type input "MIL-CFB-S-A"
type input "MIL-CFB-SA"
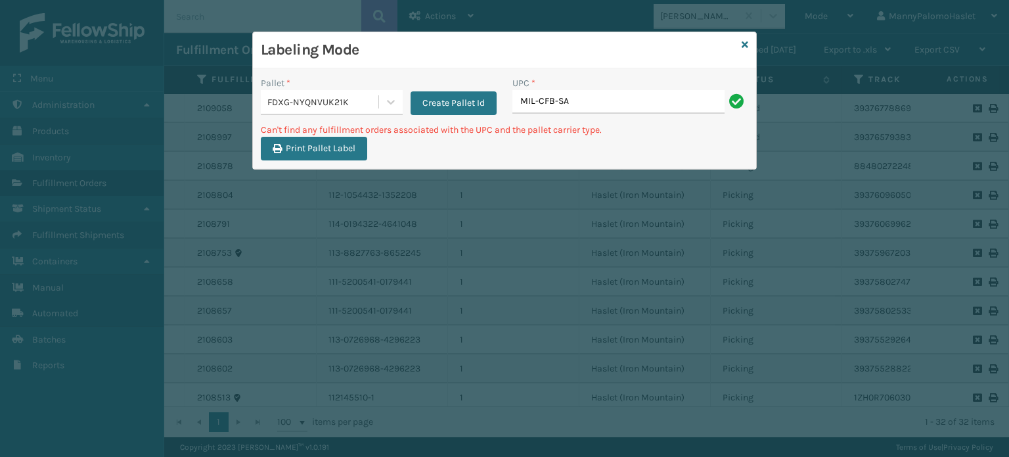
click at [605, 91] on input "MIL-CFB-SA" at bounding box center [619, 102] width 212 height 24
type input "MIL-CFB-S"
type input "M"
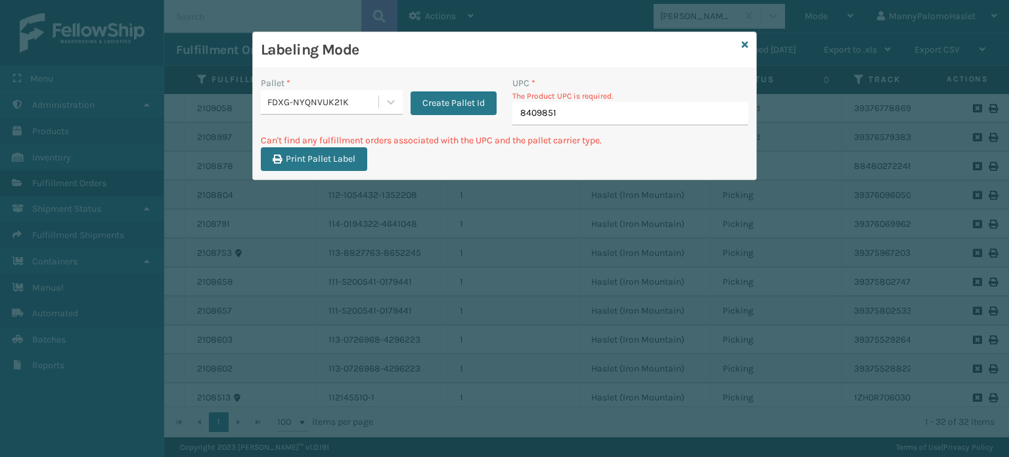
type input "840985"
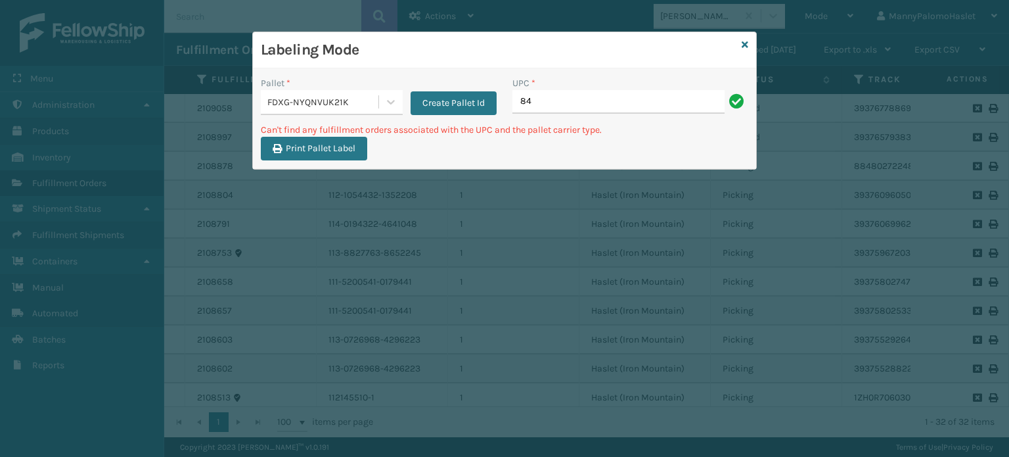
type input "8"
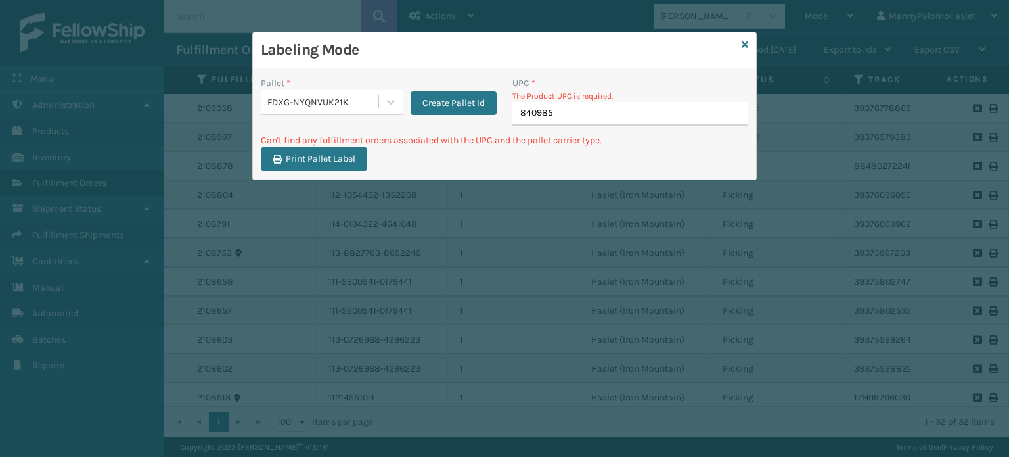
type input "8409851"
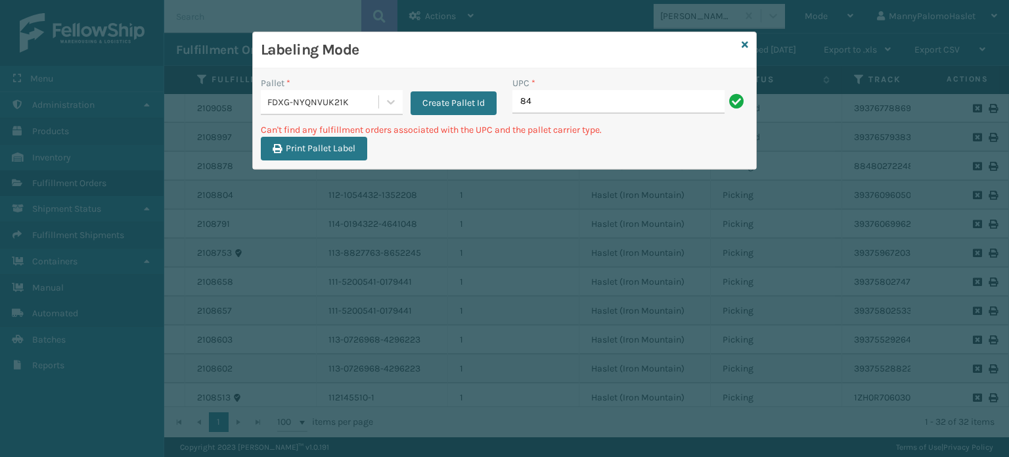
type input "8"
click at [745, 44] on icon at bounding box center [745, 44] width 7 height 9
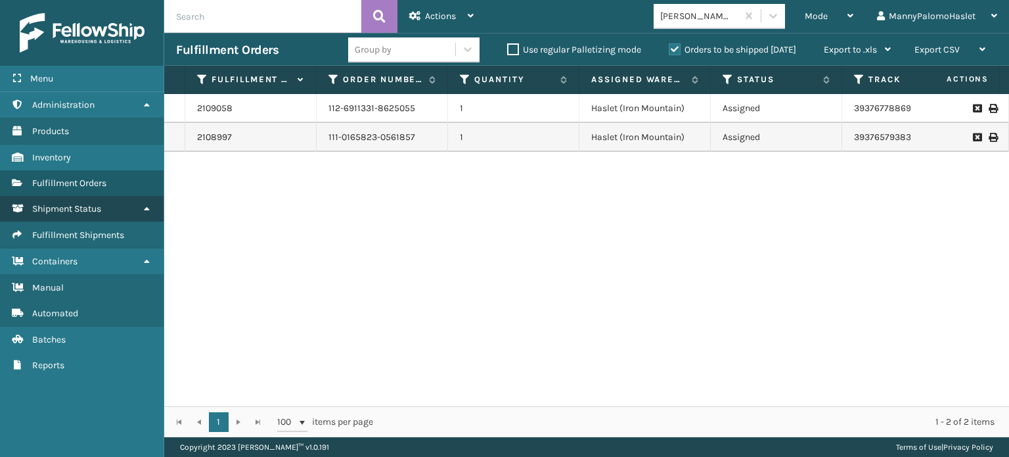
click at [139, 212] on link "Shipment Status" at bounding box center [82, 209] width 164 height 26
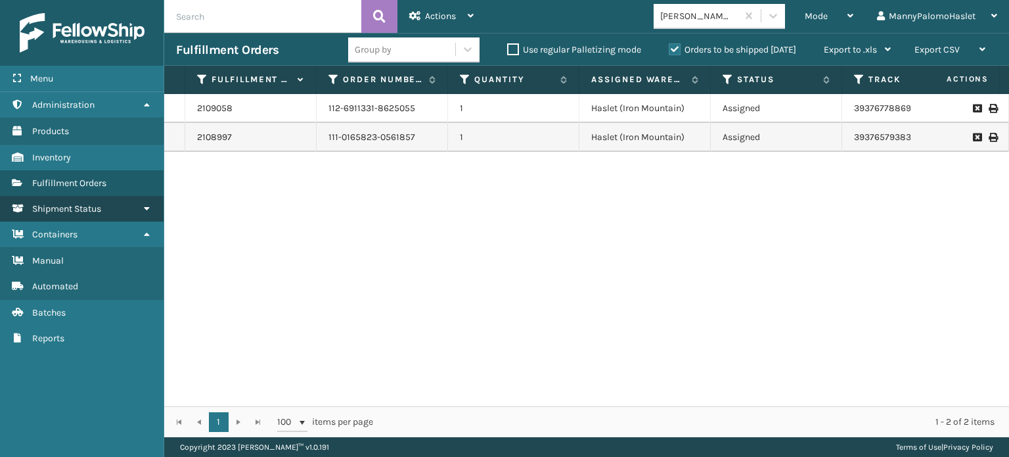
click at [139, 212] on link "Shipment Status" at bounding box center [82, 209] width 164 height 26
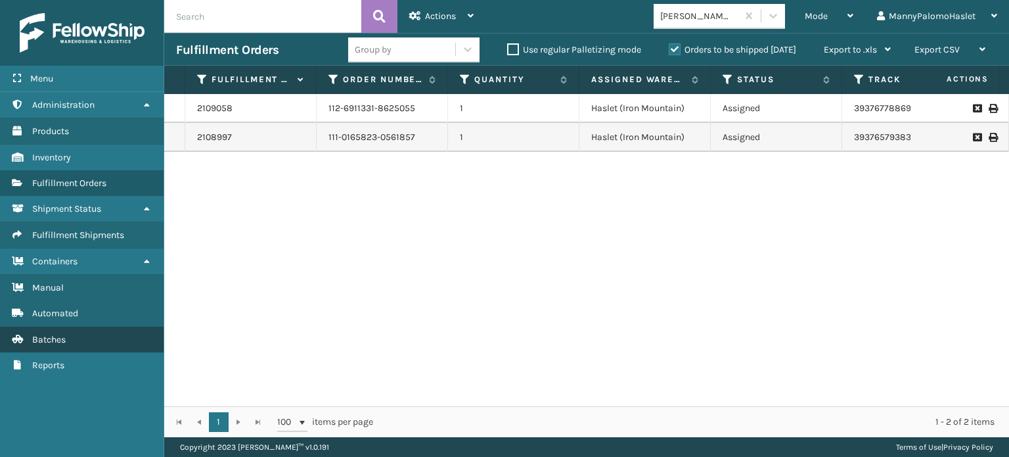
click at [78, 332] on link "Batches" at bounding box center [82, 340] width 164 height 26
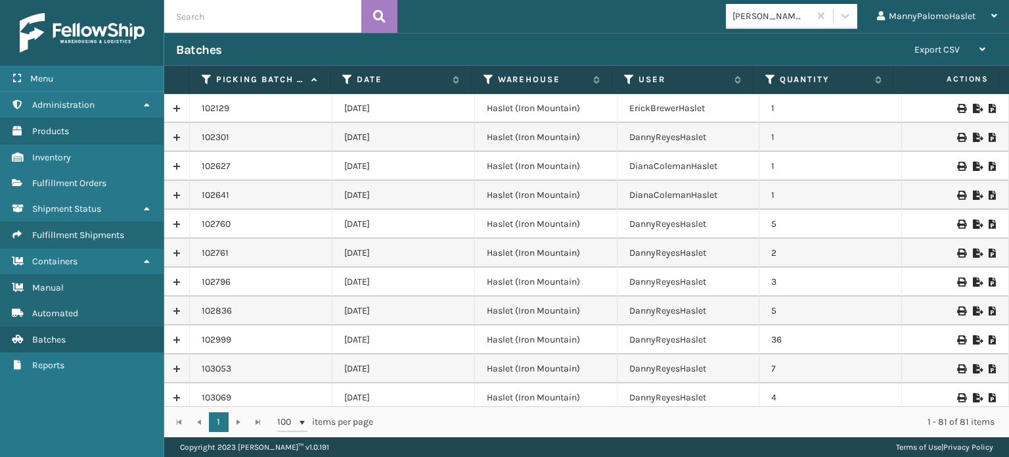
scroll to position [2029, 0]
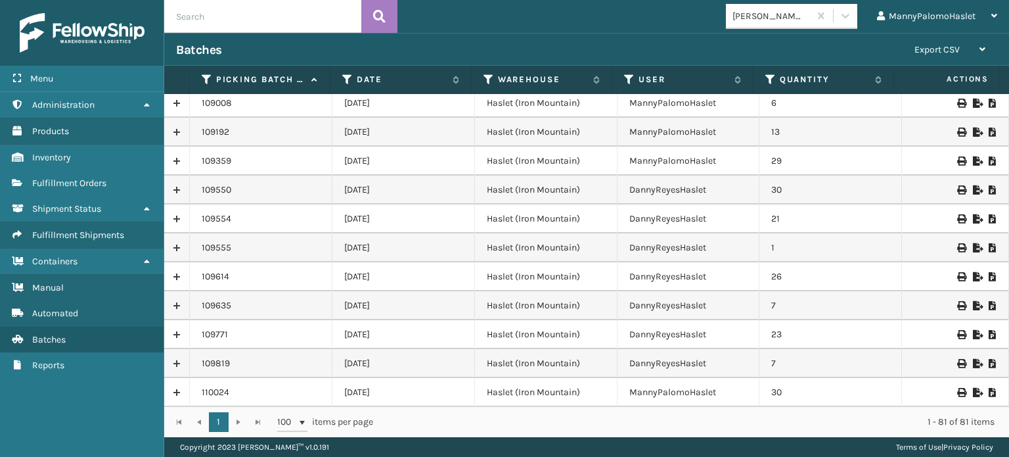
click at [174, 391] on link at bounding box center [176, 392] width 25 height 21
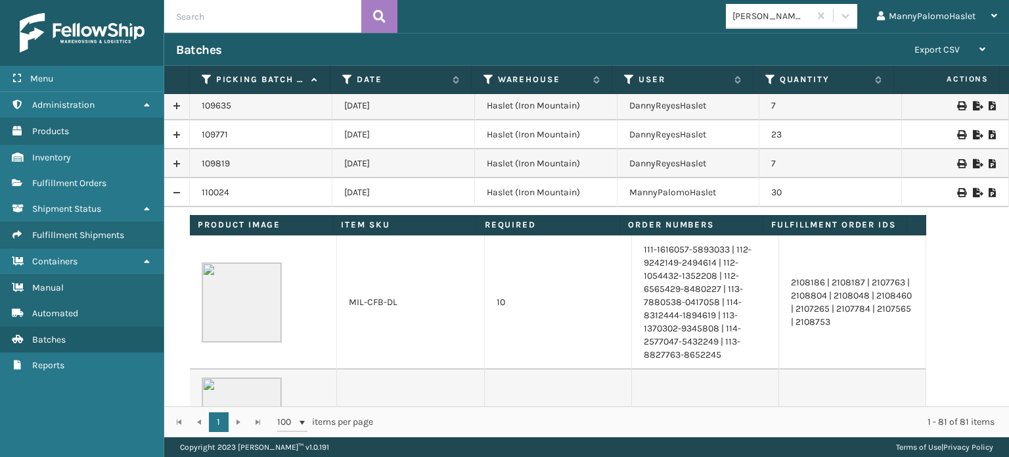
scroll to position [2160, 0]
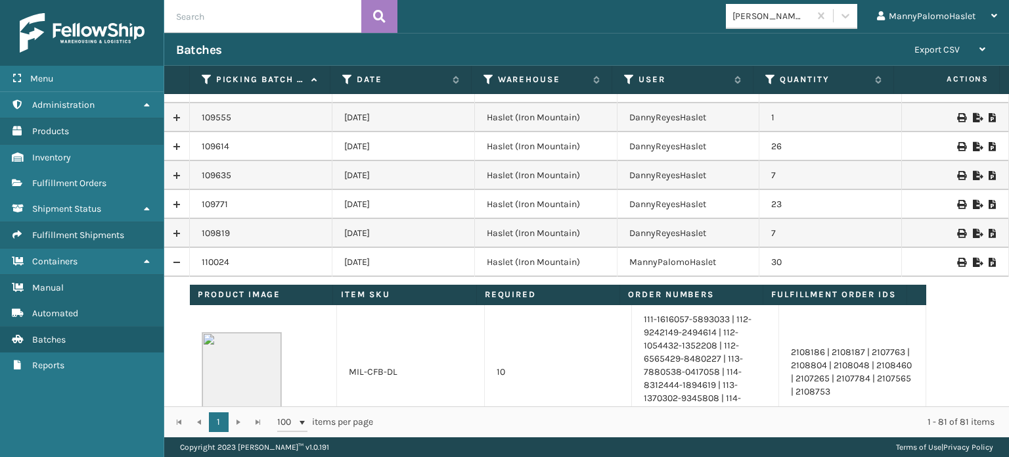
click at [958, 260] on icon at bounding box center [962, 262] width 8 height 9
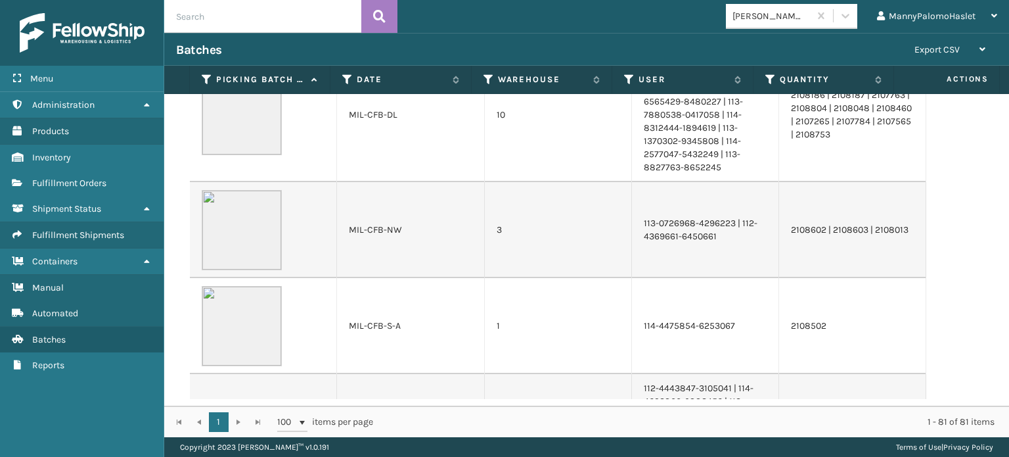
scroll to position [2143, 0]
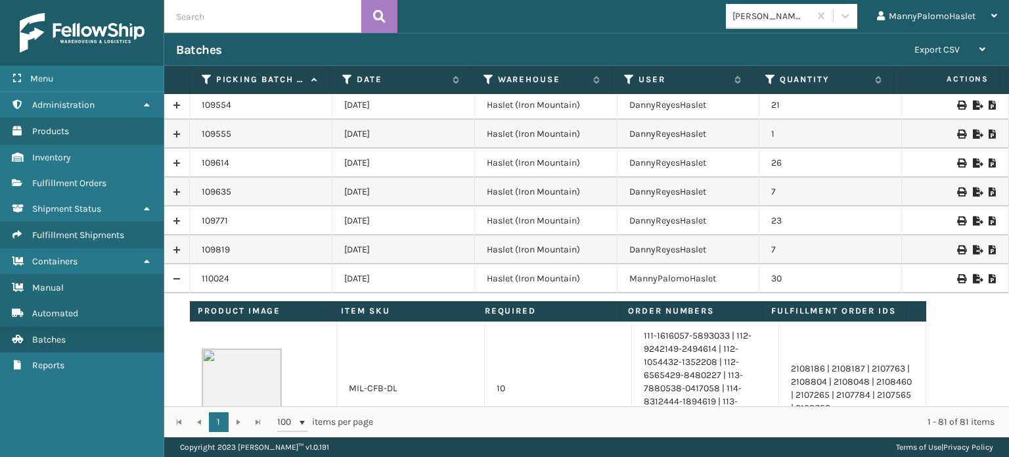
click at [1009, 211] on div "102129 [DATE] Haslet (Iron Mountain) ErickBrewerHaslet 1 102301 [DATE] Haslet (…" at bounding box center [586, 250] width 845 height 312
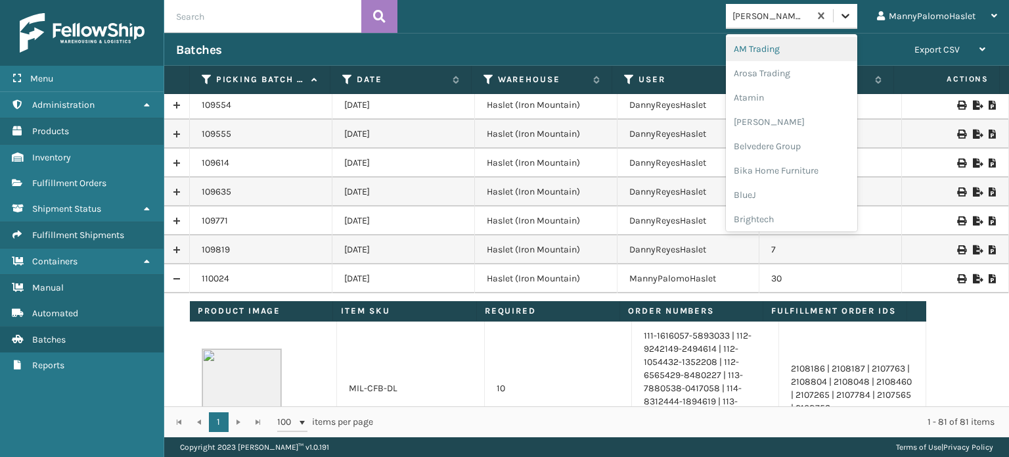
click at [845, 14] on icon at bounding box center [845, 15] width 13 height 13
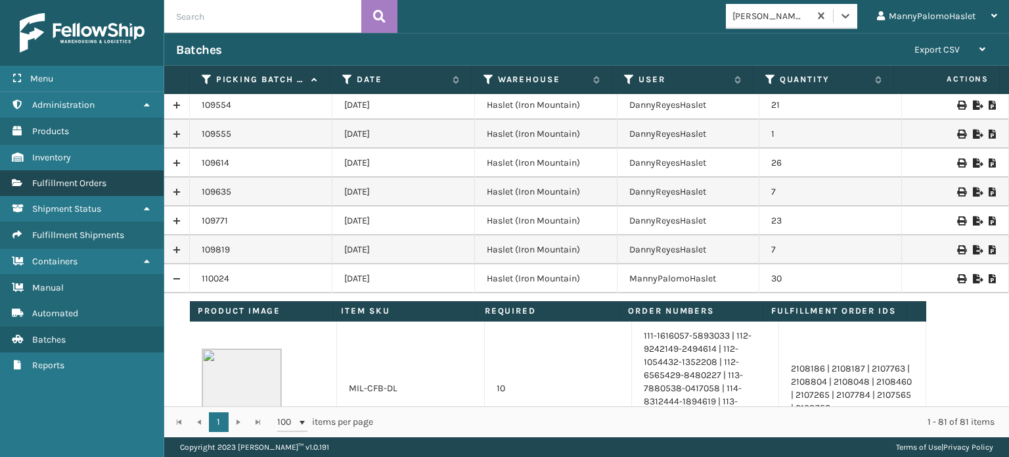
click at [108, 178] on link "Fulfillment Orders" at bounding box center [82, 183] width 164 height 26
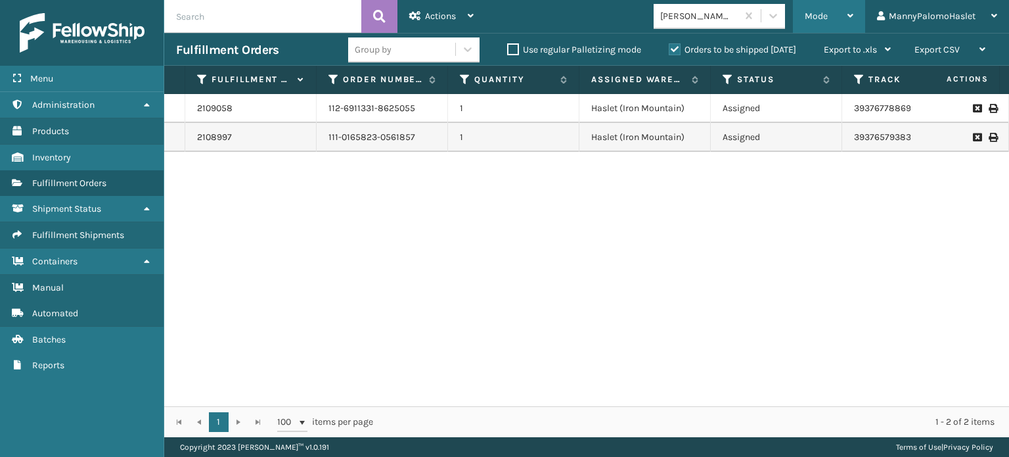
click at [839, 19] on div "Mode" at bounding box center [829, 16] width 49 height 33
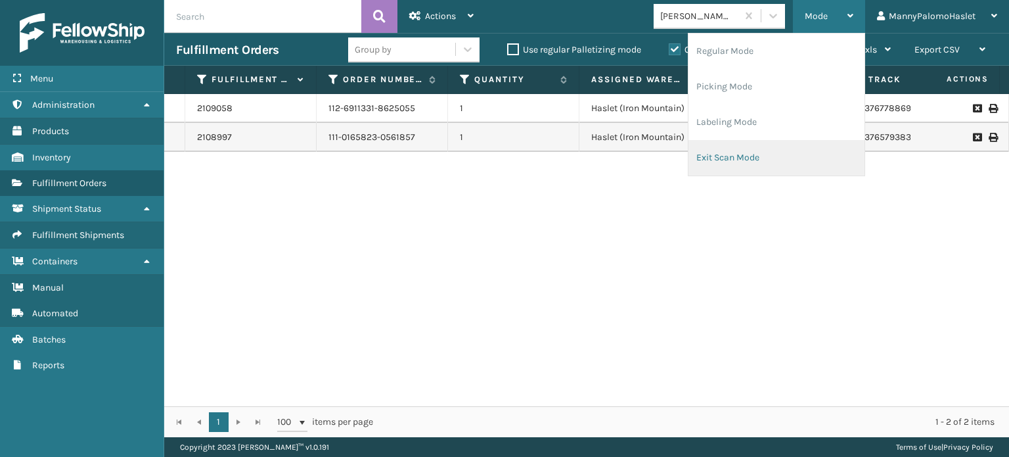
click at [763, 157] on li "Exit Scan Mode" at bounding box center [777, 157] width 176 height 35
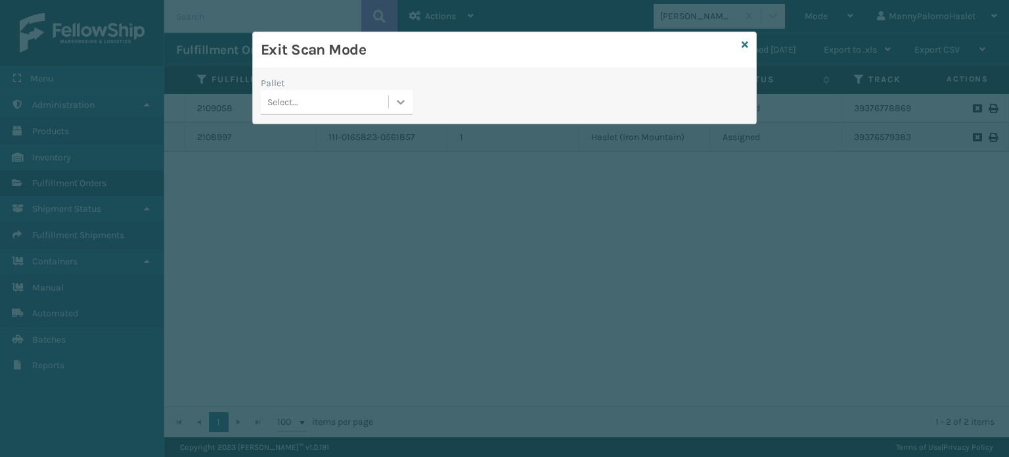
click at [400, 102] on icon at bounding box center [400, 101] width 13 height 13
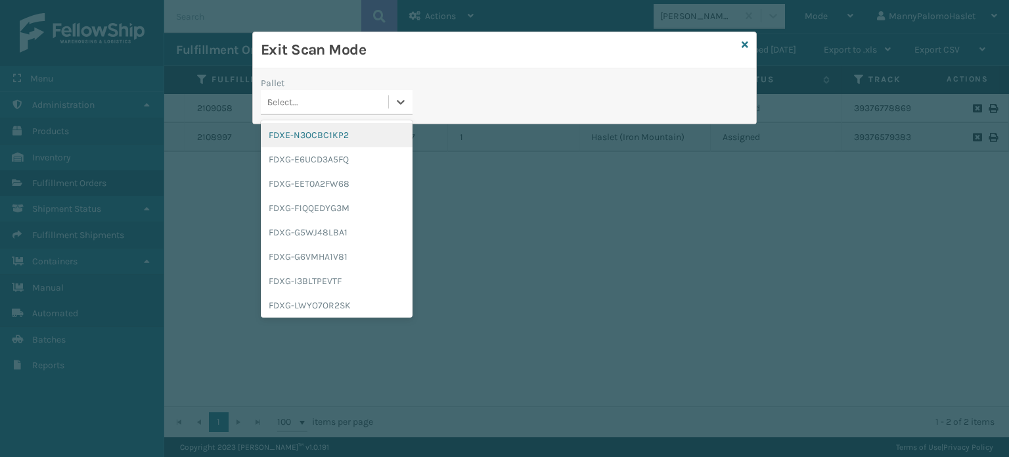
type input "FDXG-[GEOGRAPHIC_DATA]"
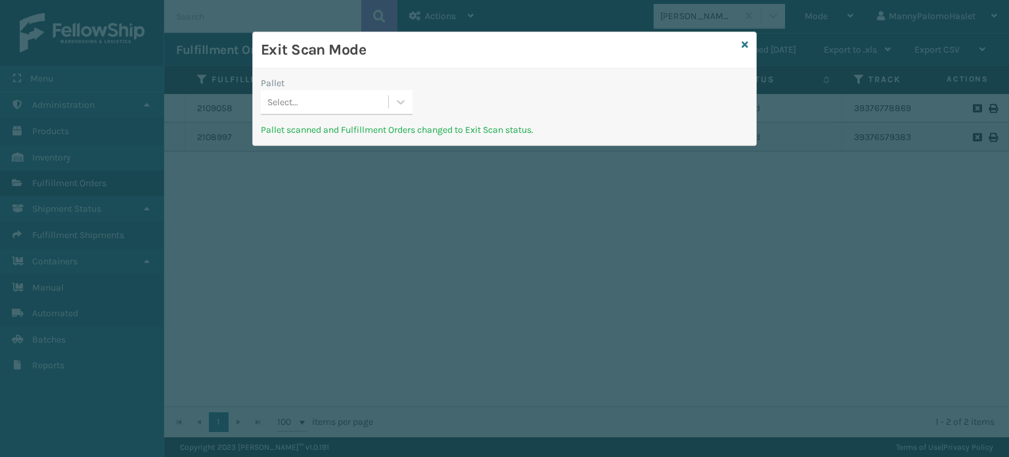
click at [313, 110] on div "Select..." at bounding box center [324, 102] width 127 height 22
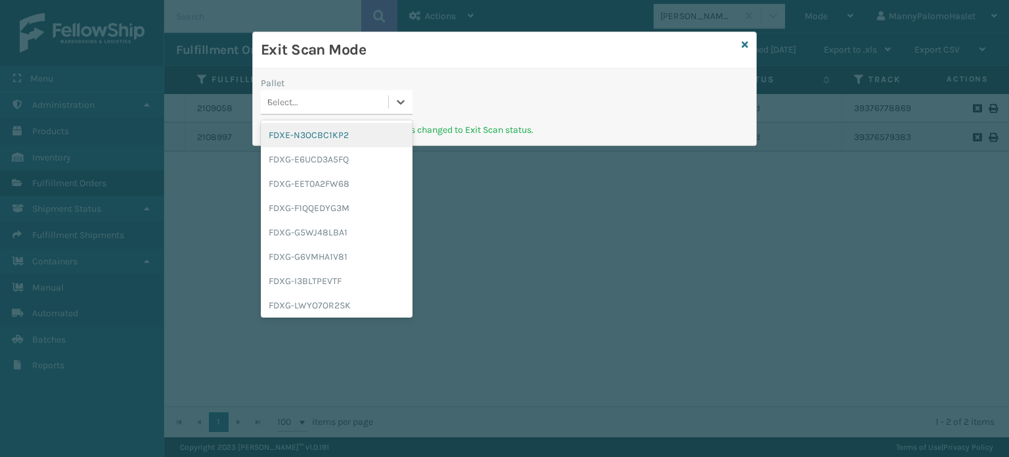
type input "UPSG-BBWDE60XK6"
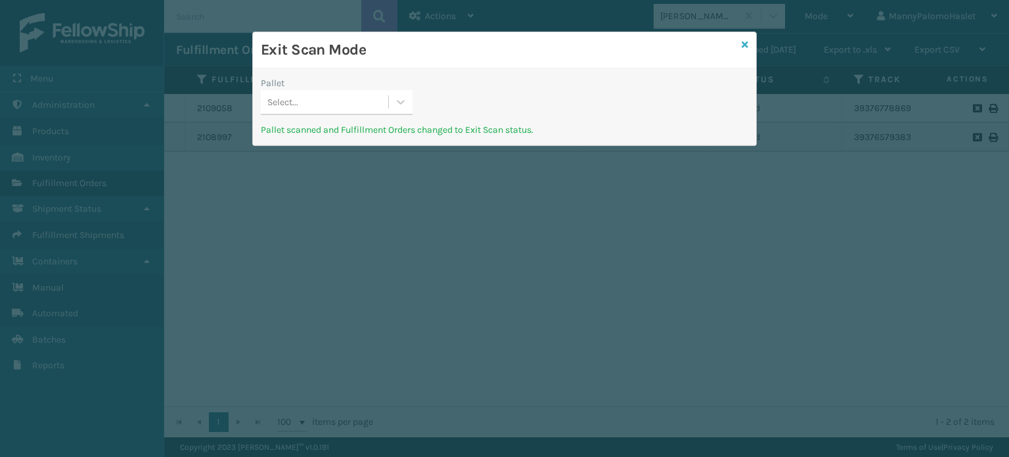
click at [745, 43] on icon at bounding box center [745, 44] width 7 height 9
